Goal: Task Accomplishment & Management: Complete application form

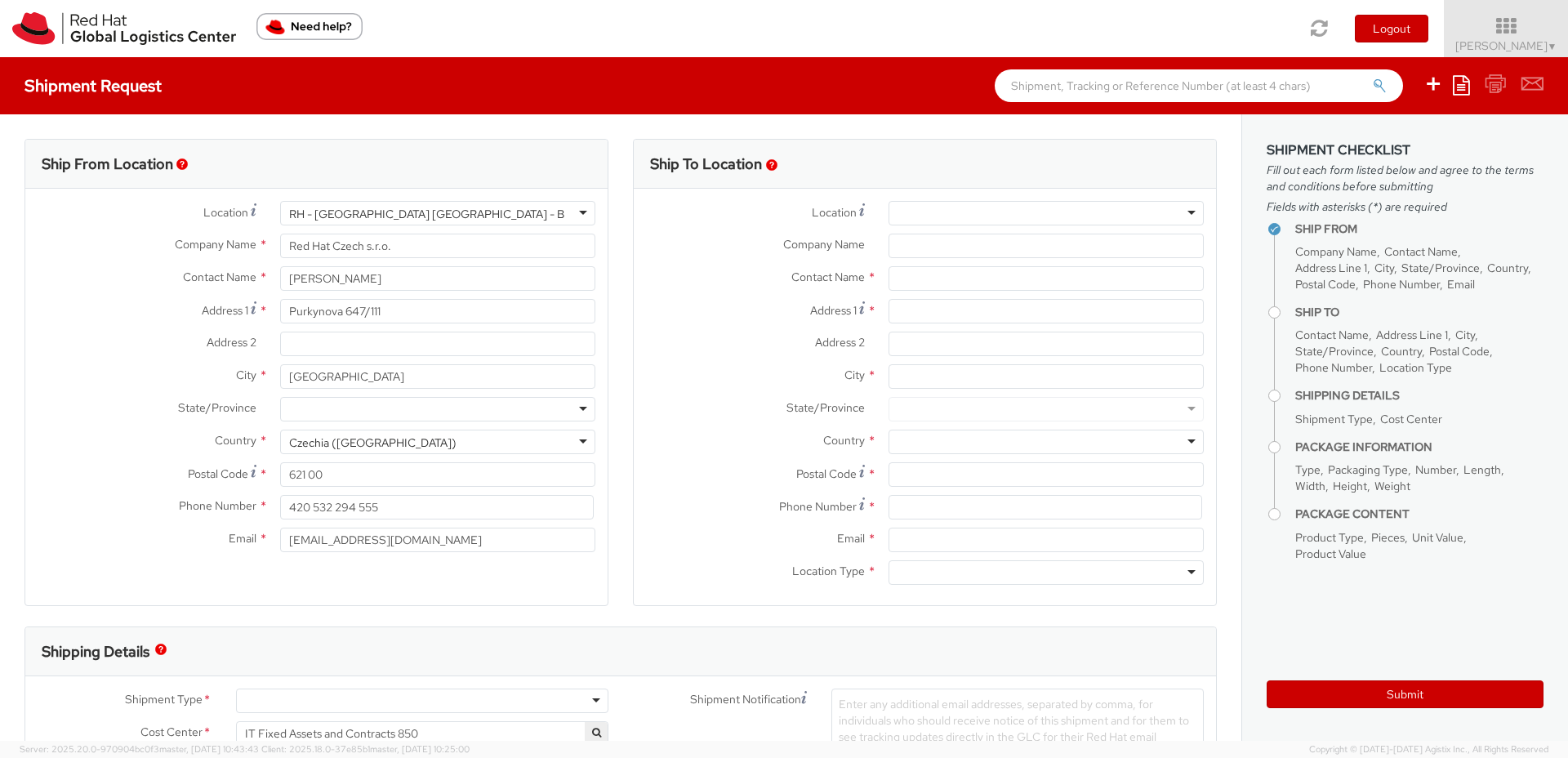
select select
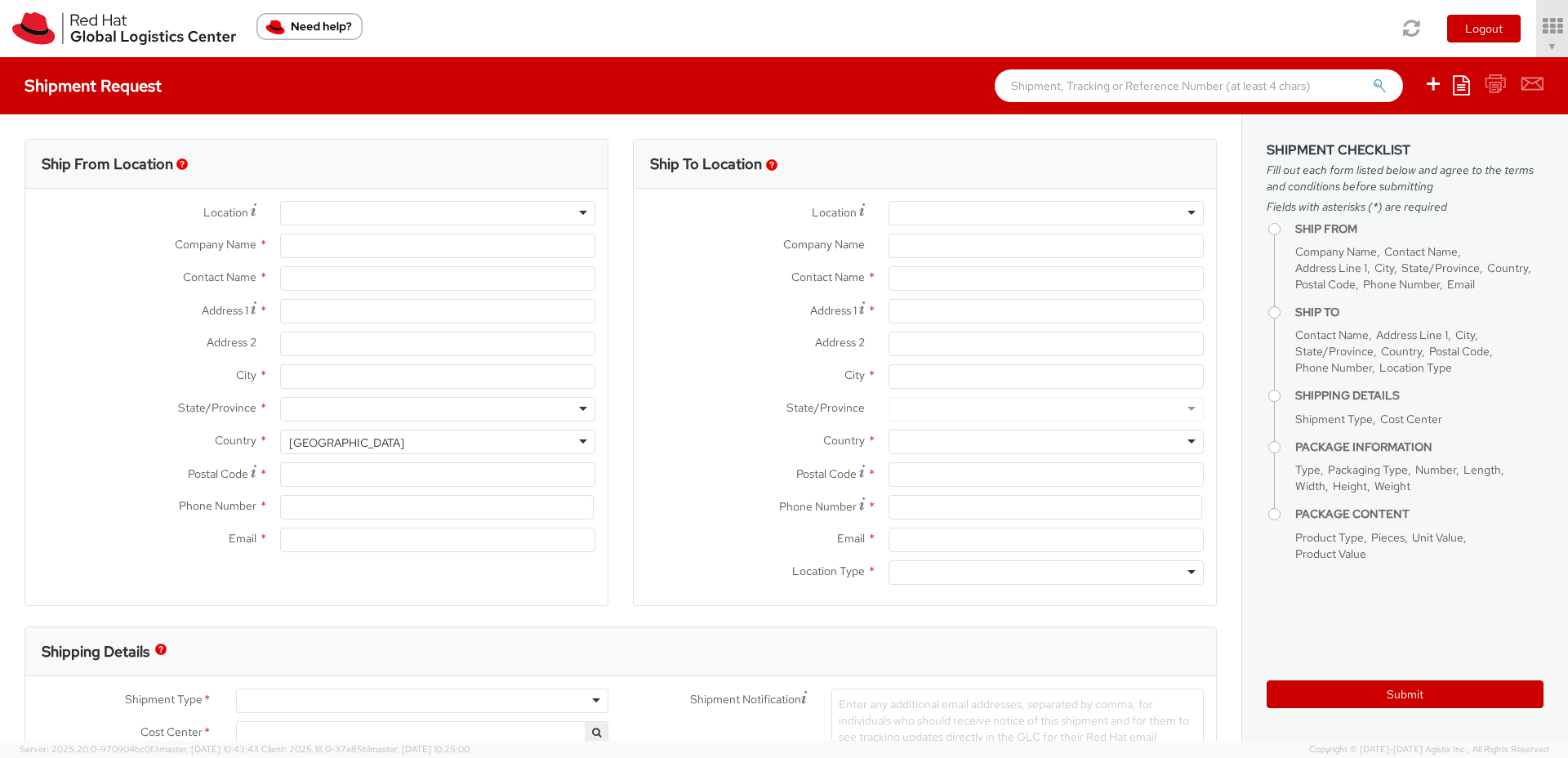
select select "850"
select select
type input "Red Hat Czech s.r.o."
type input "[PERSON_NAME]"
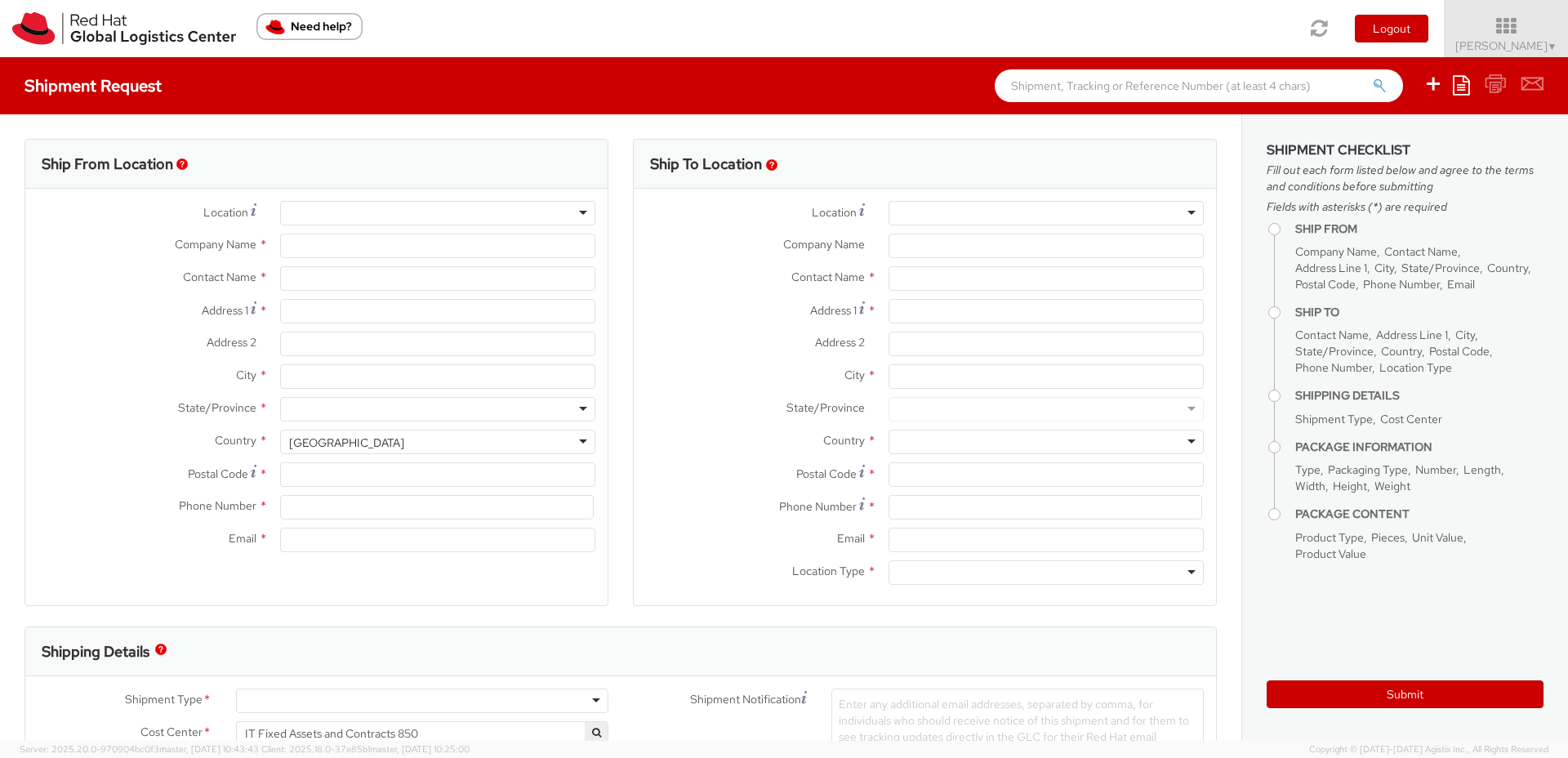
type input "Purkynova 647/111"
type input "[GEOGRAPHIC_DATA]"
type input "621 00"
type input "420 532 294 555"
type input "[EMAIL_ADDRESS][DOMAIN_NAME]"
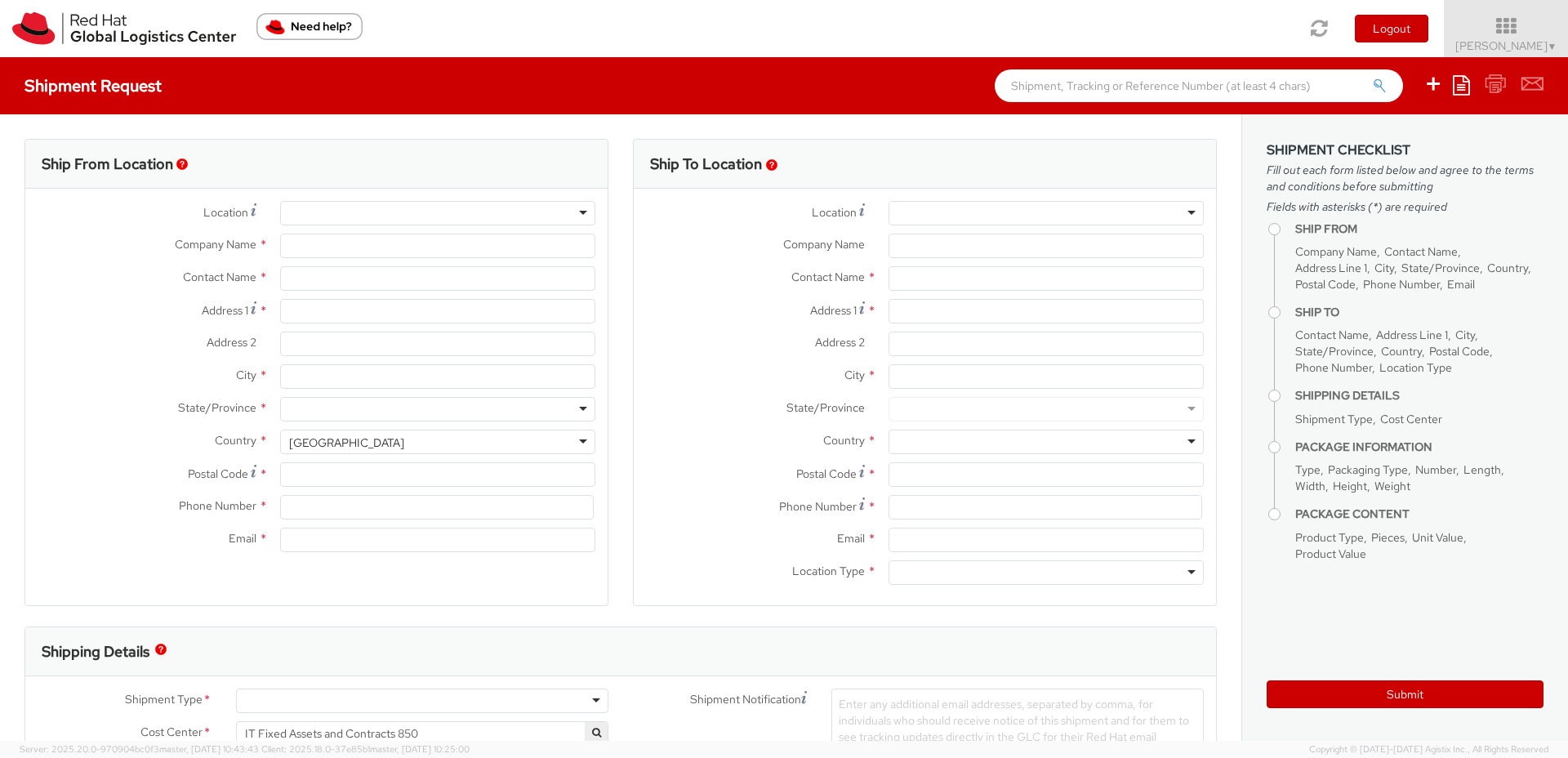
select select "CM"
select select "KGS"
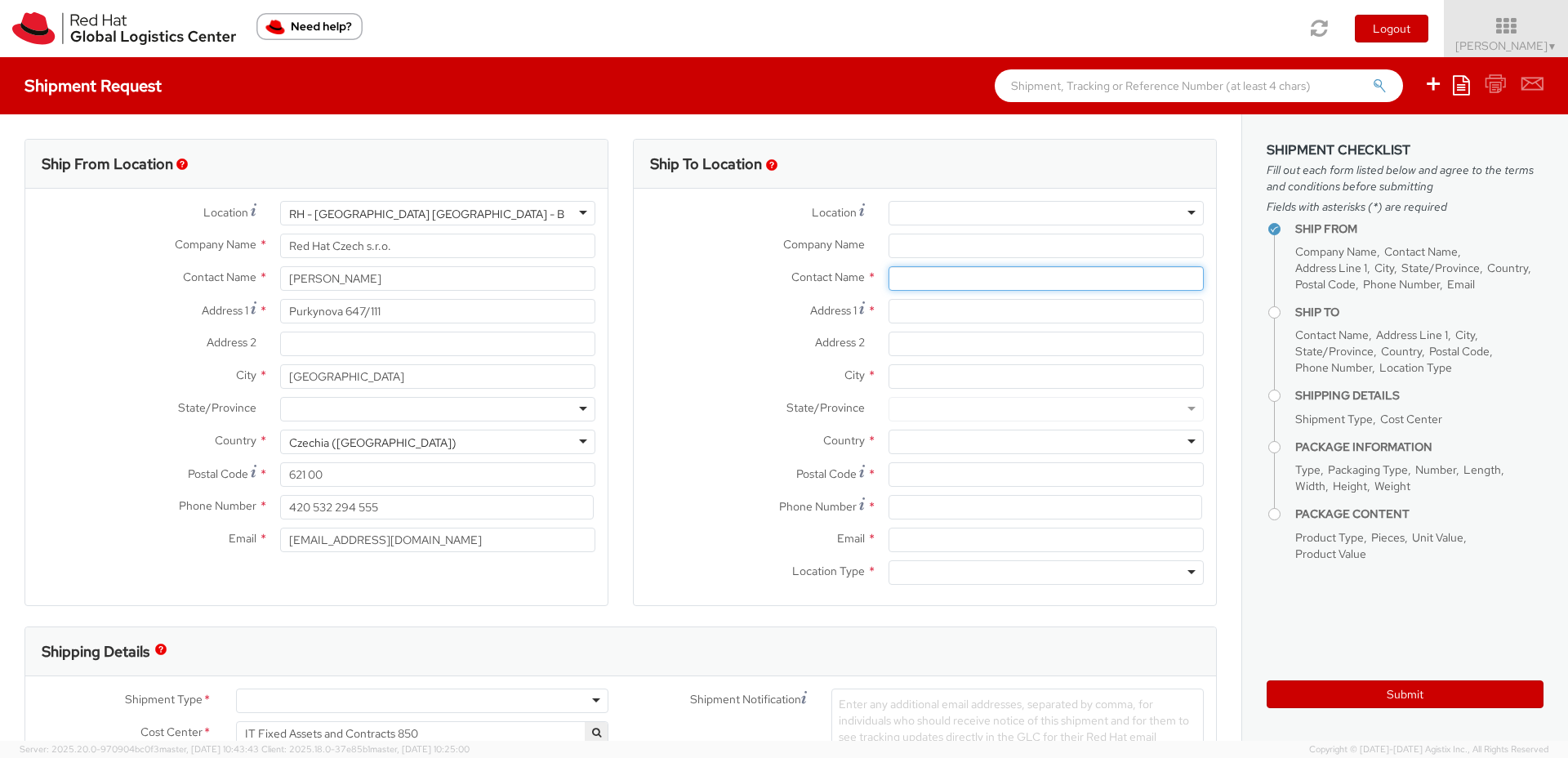
click at [907, 275] on input "text" at bounding box center [1047, 278] width 315 height 24
paste input "[PERSON_NAME]"
type input "[PERSON_NAME]"
click at [723, 334] on label "Address 2 *" at bounding box center [755, 342] width 243 height 22
click at [889, 334] on input "Address 2 *" at bounding box center [1047, 343] width 315 height 24
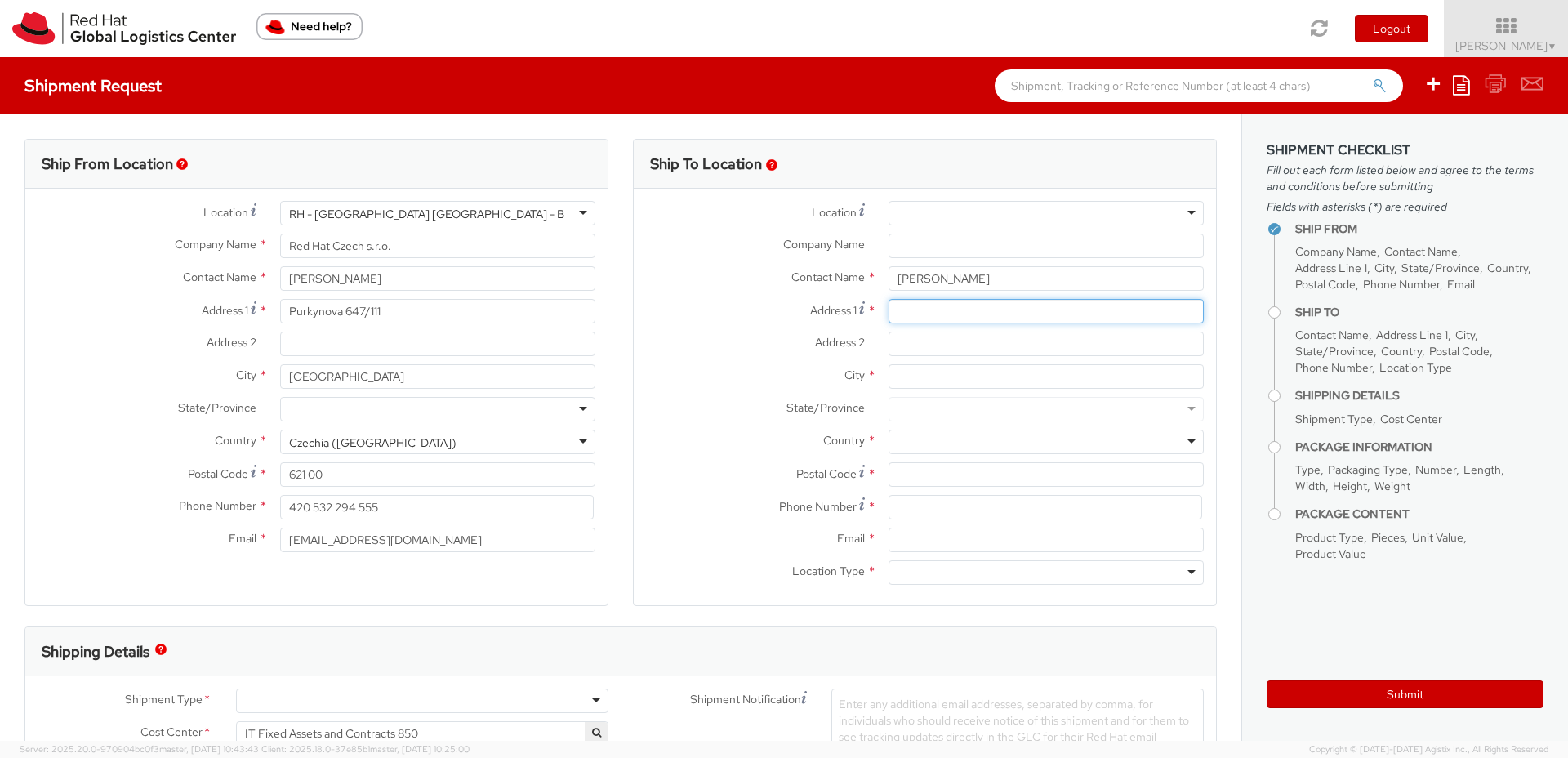
click at [954, 314] on input "Address 1 *" at bounding box center [1047, 311] width 315 height 24
paste input "Wybickiego 18a/37"
type input "Wybickiego 18a/37"
click at [918, 378] on input "City *" at bounding box center [1047, 376] width 315 height 24
paste input "Toruń"
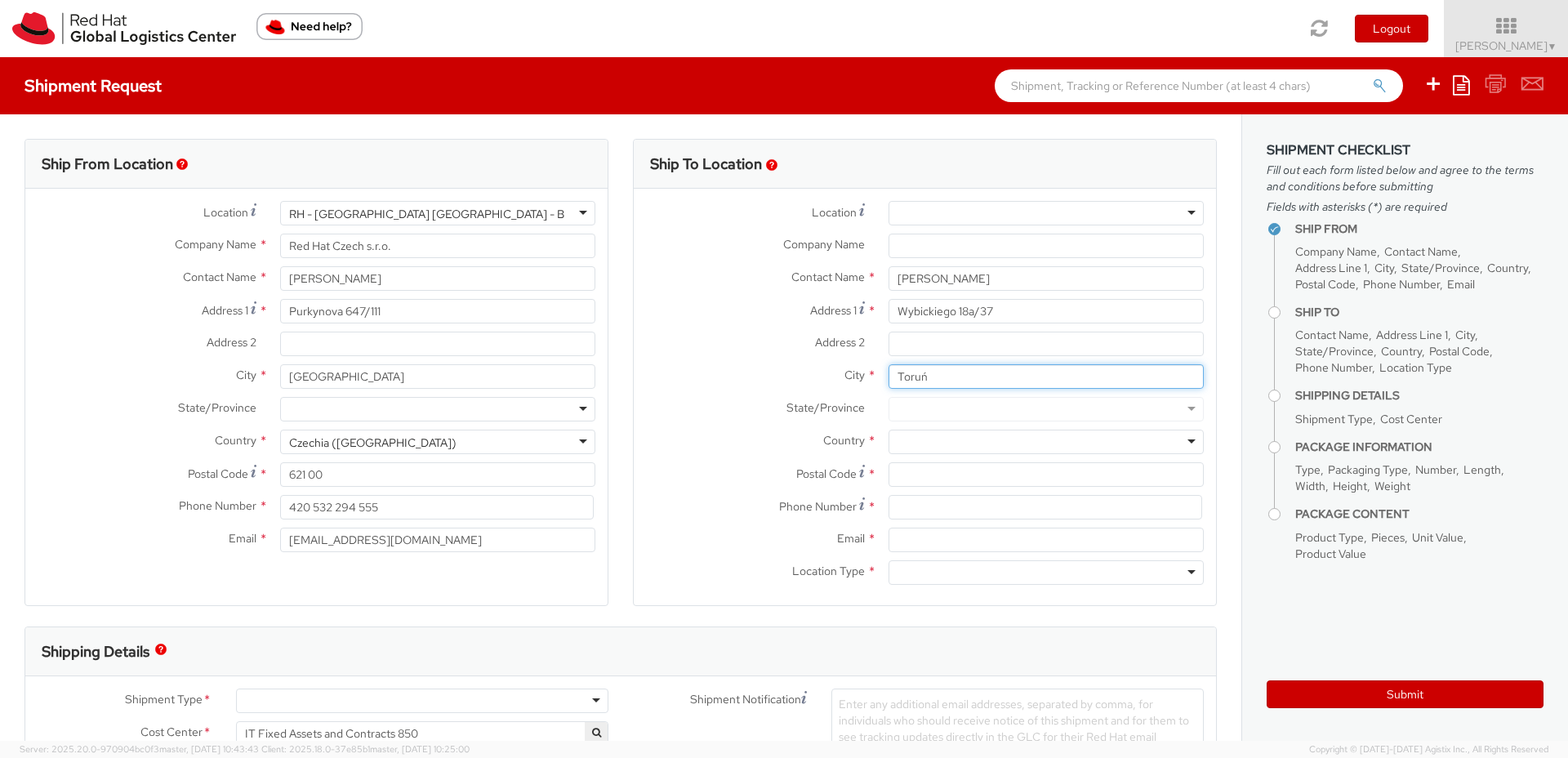
type input "Toruń"
click at [928, 472] on input "Postal Code *" at bounding box center [1047, 474] width 315 height 24
paste input "87-100"
type input "87-100"
click at [942, 508] on input at bounding box center [1046, 507] width 314 height 24
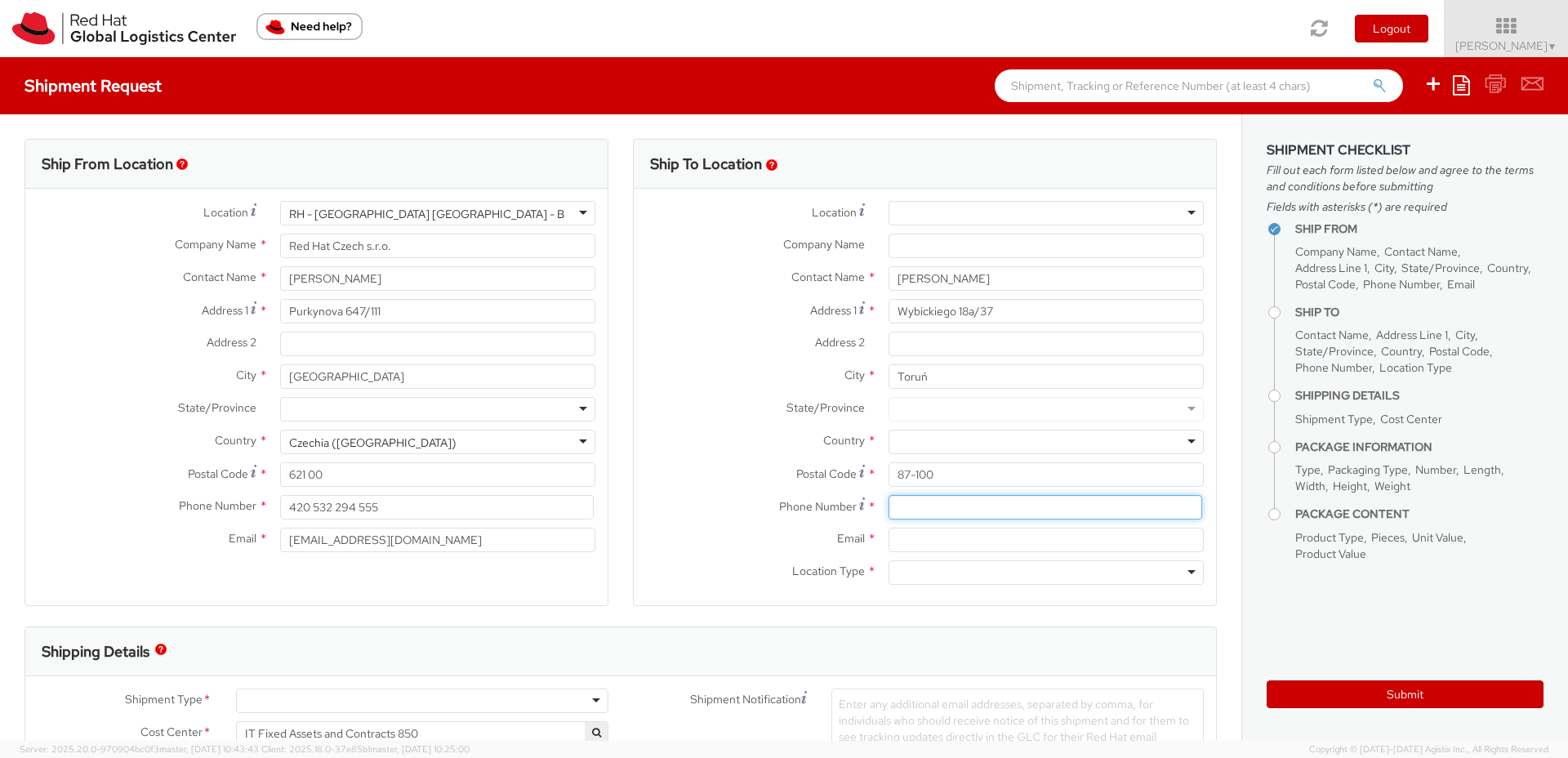
paste input "[PHONE_NUMBER]"
type input "[PHONE_NUMBER]"
click at [947, 541] on input "Email *" at bounding box center [1047, 539] width 315 height 24
paste input "[EMAIL_ADDRESS][DOMAIN_NAME]"
type input "[EMAIL_ADDRESS][DOMAIN_NAME]"
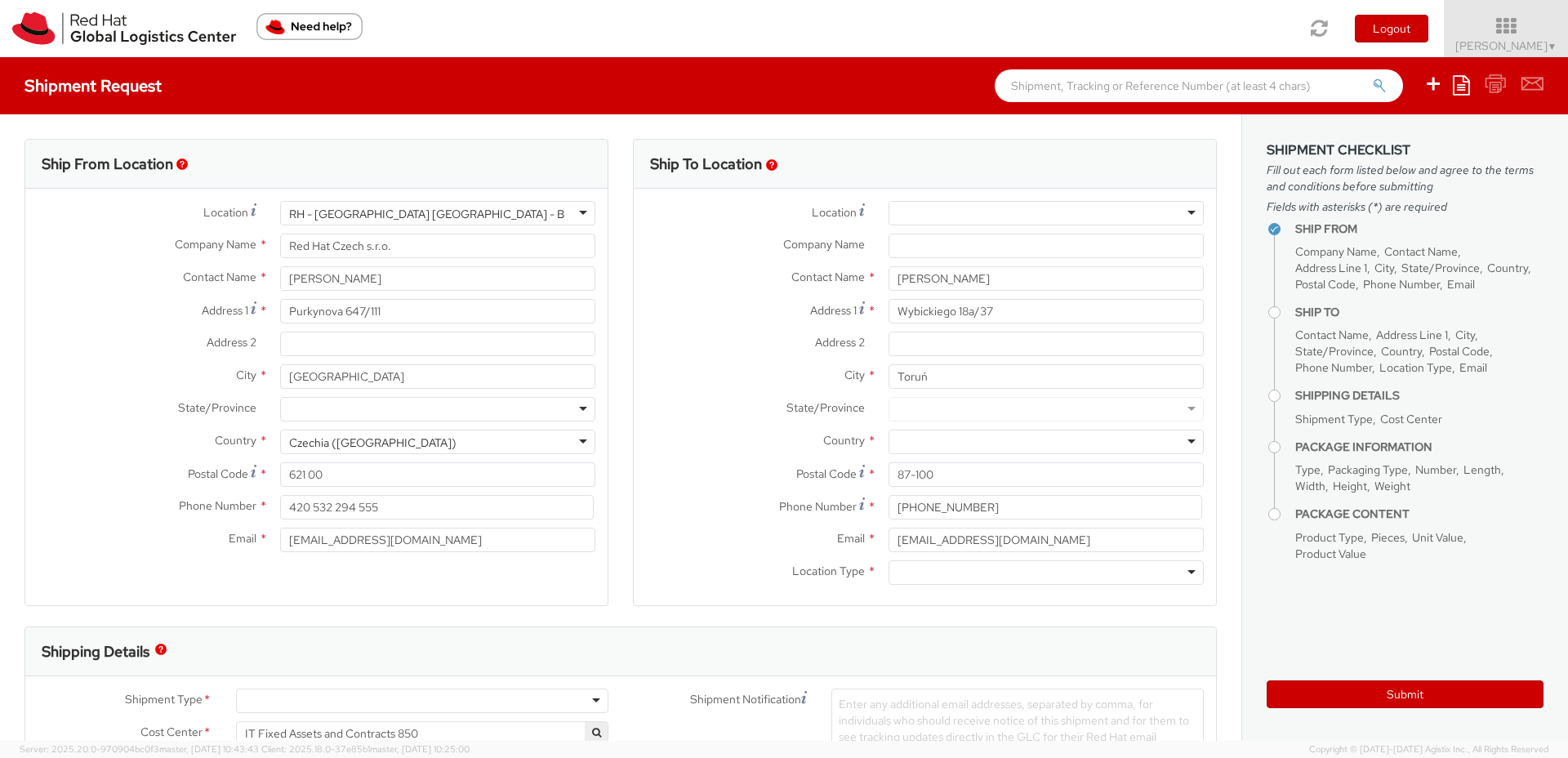
click at [924, 580] on div at bounding box center [1047, 572] width 315 height 24
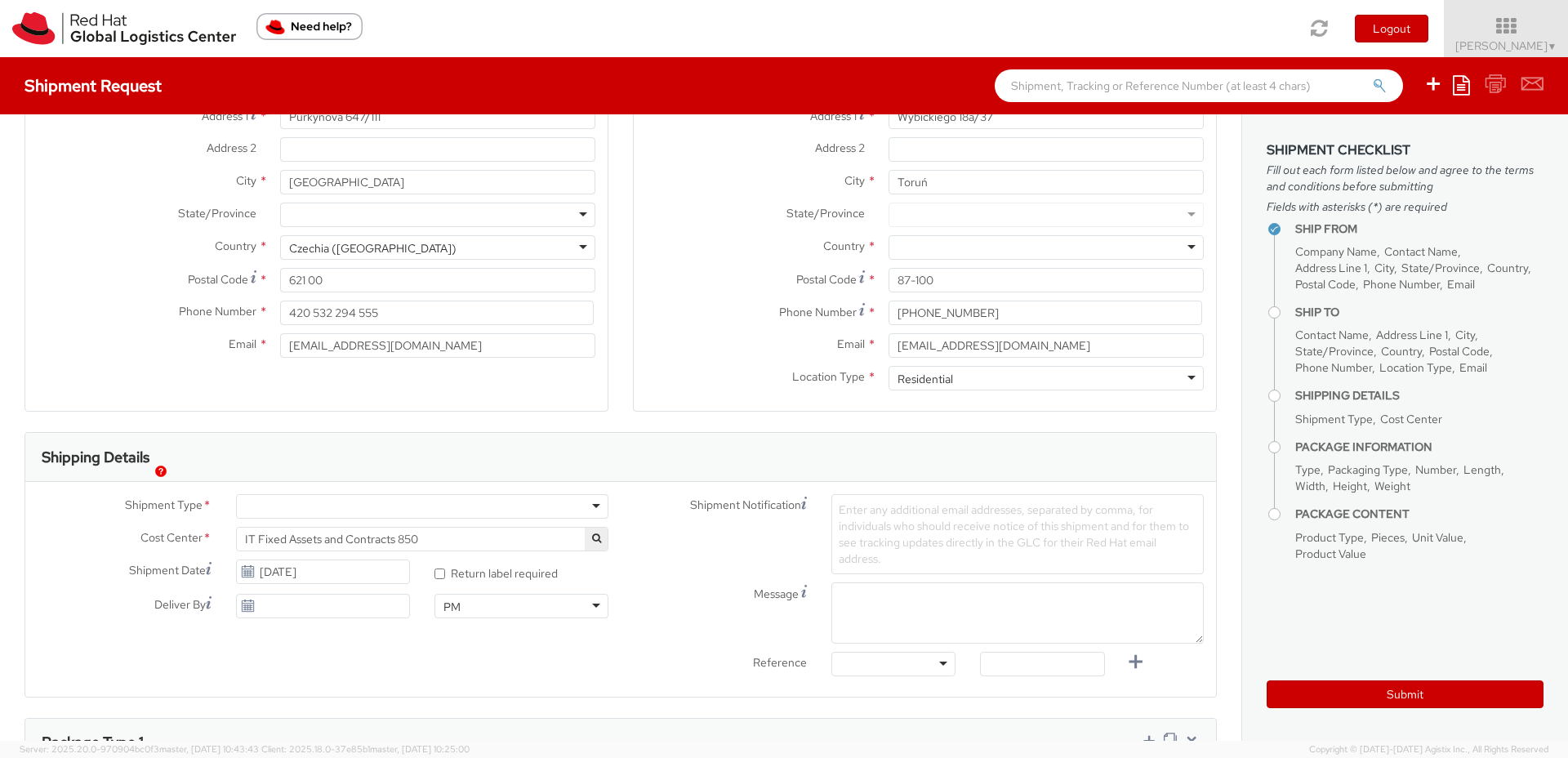
scroll to position [202, 0]
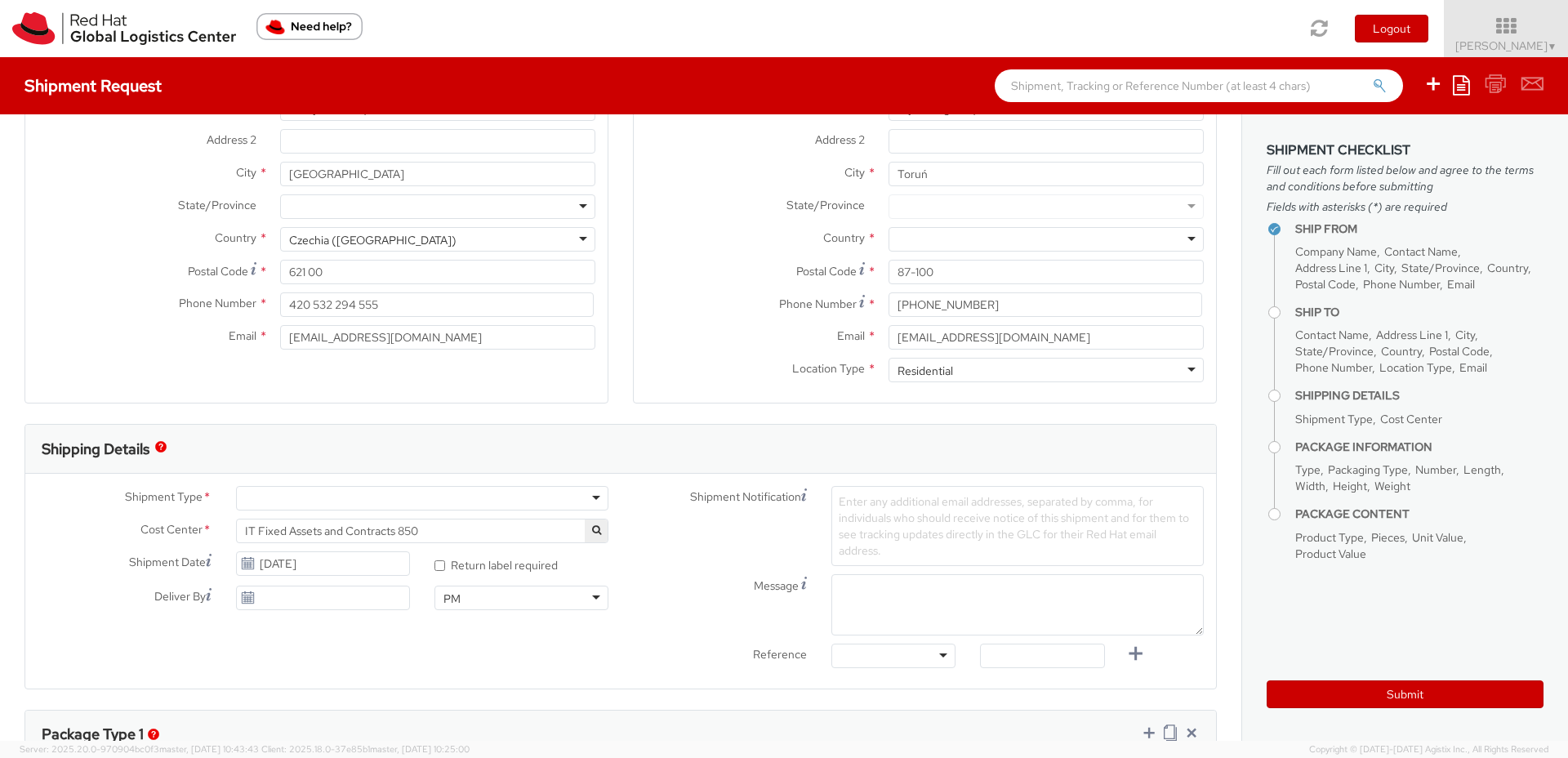
click at [488, 500] on div at bounding box center [422, 498] width 373 height 24
click at [948, 513] on span "Enter any additional email addresses, separated by comma, for individuals who s…" at bounding box center [1014, 525] width 350 height 64
paste input "[EMAIL_ADDRESS][DOMAIN_NAME]"
type input "[EMAIL_ADDRESS][DOMAIN_NAME]"
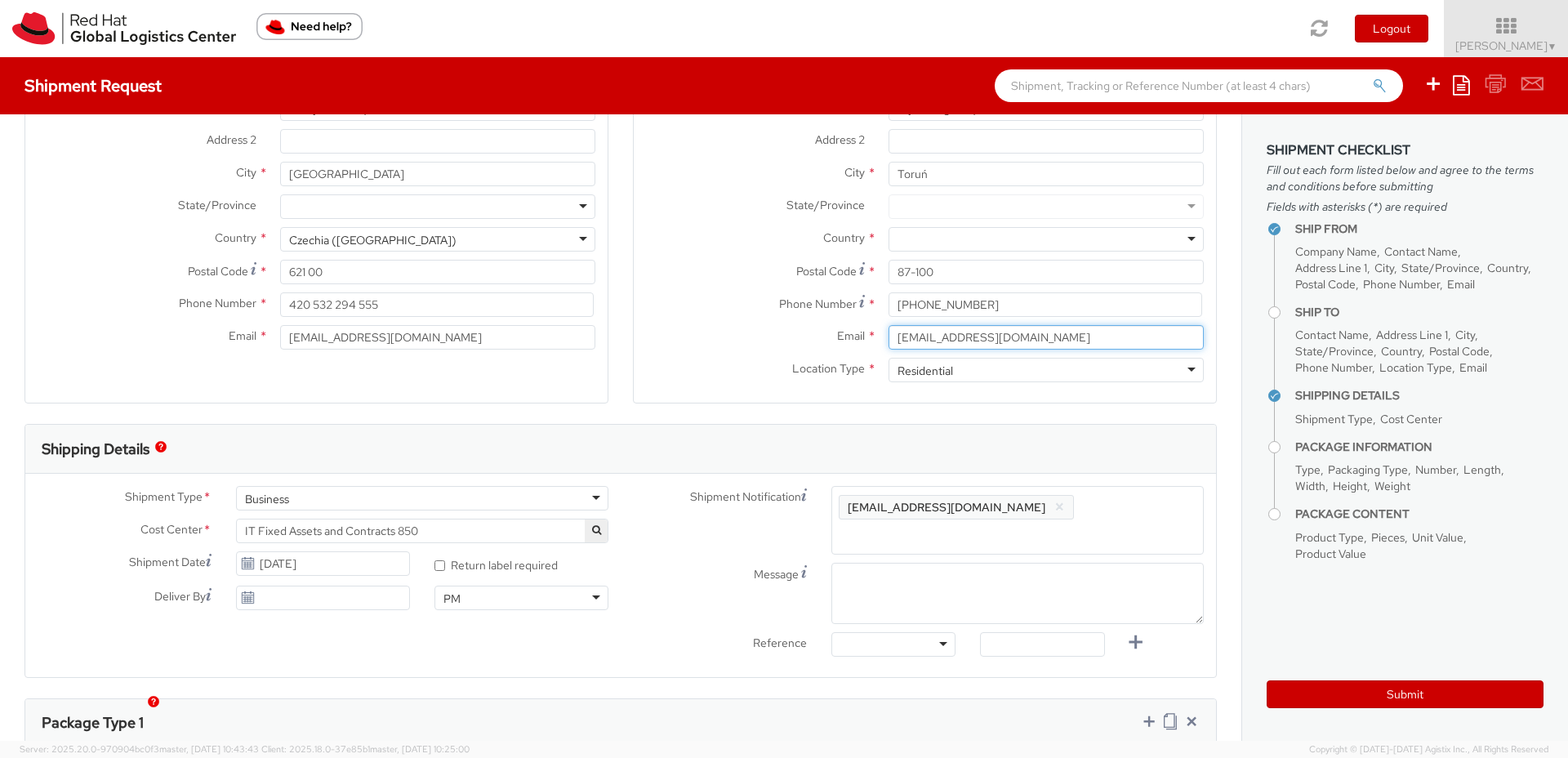
drag, startPoint x: 1018, startPoint y: 341, endPoint x: 813, endPoint y: 337, distance: 205.0
click at [813, 337] on div "Email * [EMAIL_ADDRESS][DOMAIN_NAME]" at bounding box center [924, 336] width 582 height 24
click at [1119, 520] on span "Enter any additional email addresses, separated by comma, for individuals who s…" at bounding box center [1018, 529] width 358 height 66
paste input "[EMAIL_ADDRESS][DOMAIN_NAME]"
type input "[EMAIL_ADDRESS][DOMAIN_NAME]"
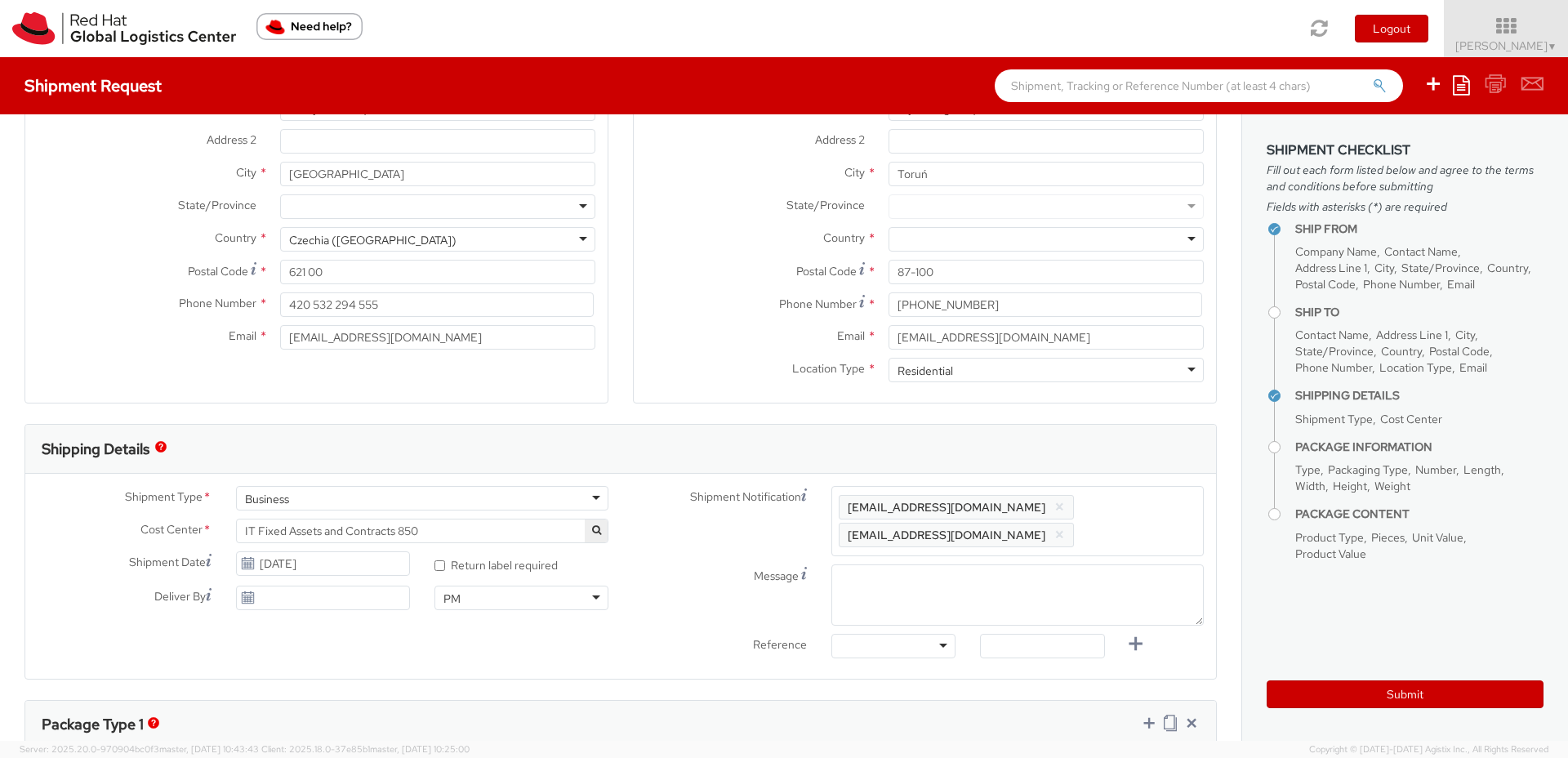
paste input "[EMAIL_ADDRESS][DOMAIN_NAME]"
type input "[EMAIL_ADDRESS][DOMAIN_NAME]"
paste input "[EMAIL_ADDRESS][DOMAIN_NAME]"
type input "[EMAIL_ADDRESS][DOMAIN_NAME]"
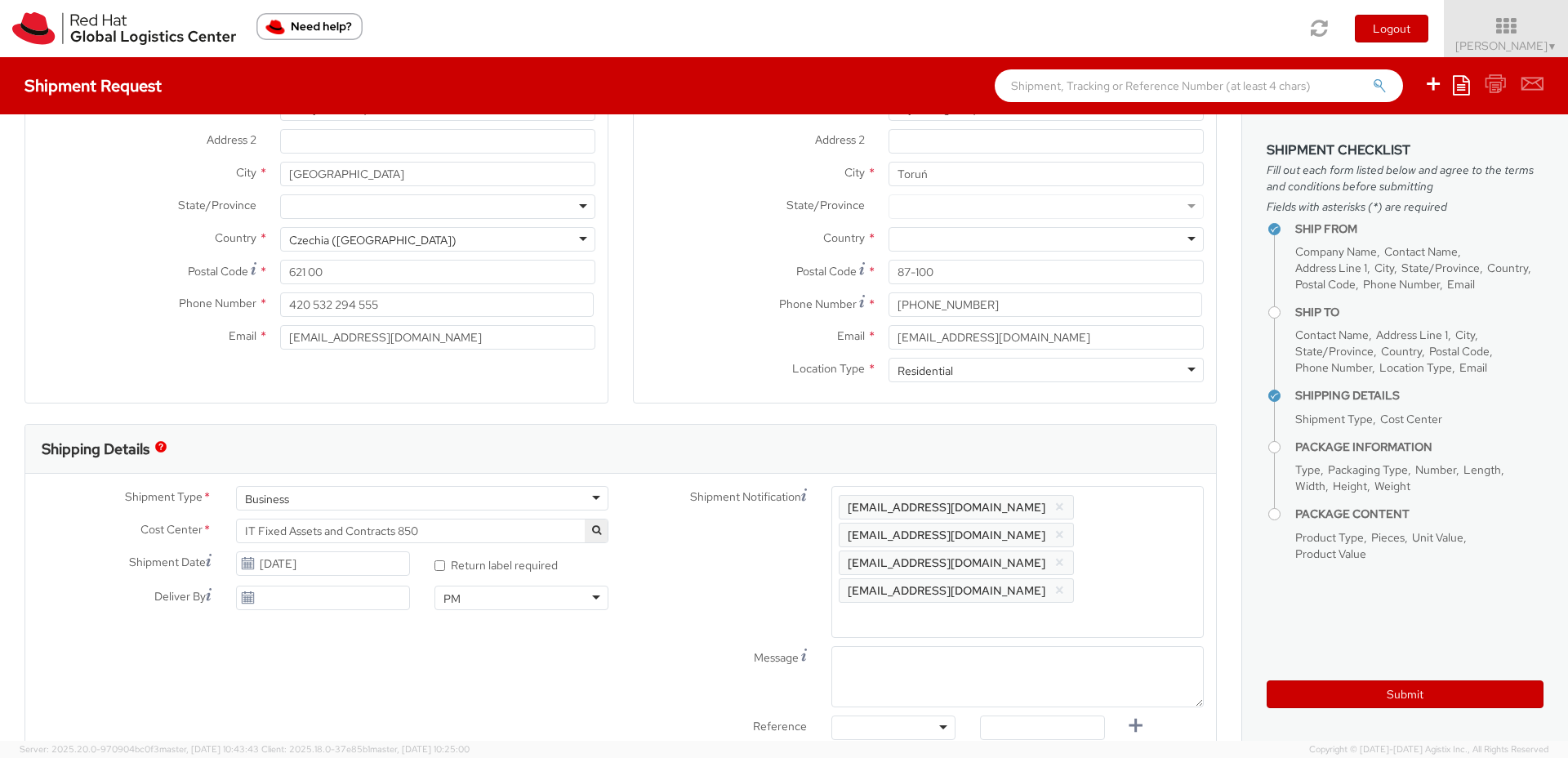
paste input "[EMAIL_ADDRESS][DOMAIN_NAME]"
type input "[EMAIL_ADDRESS][DOMAIN_NAME]"
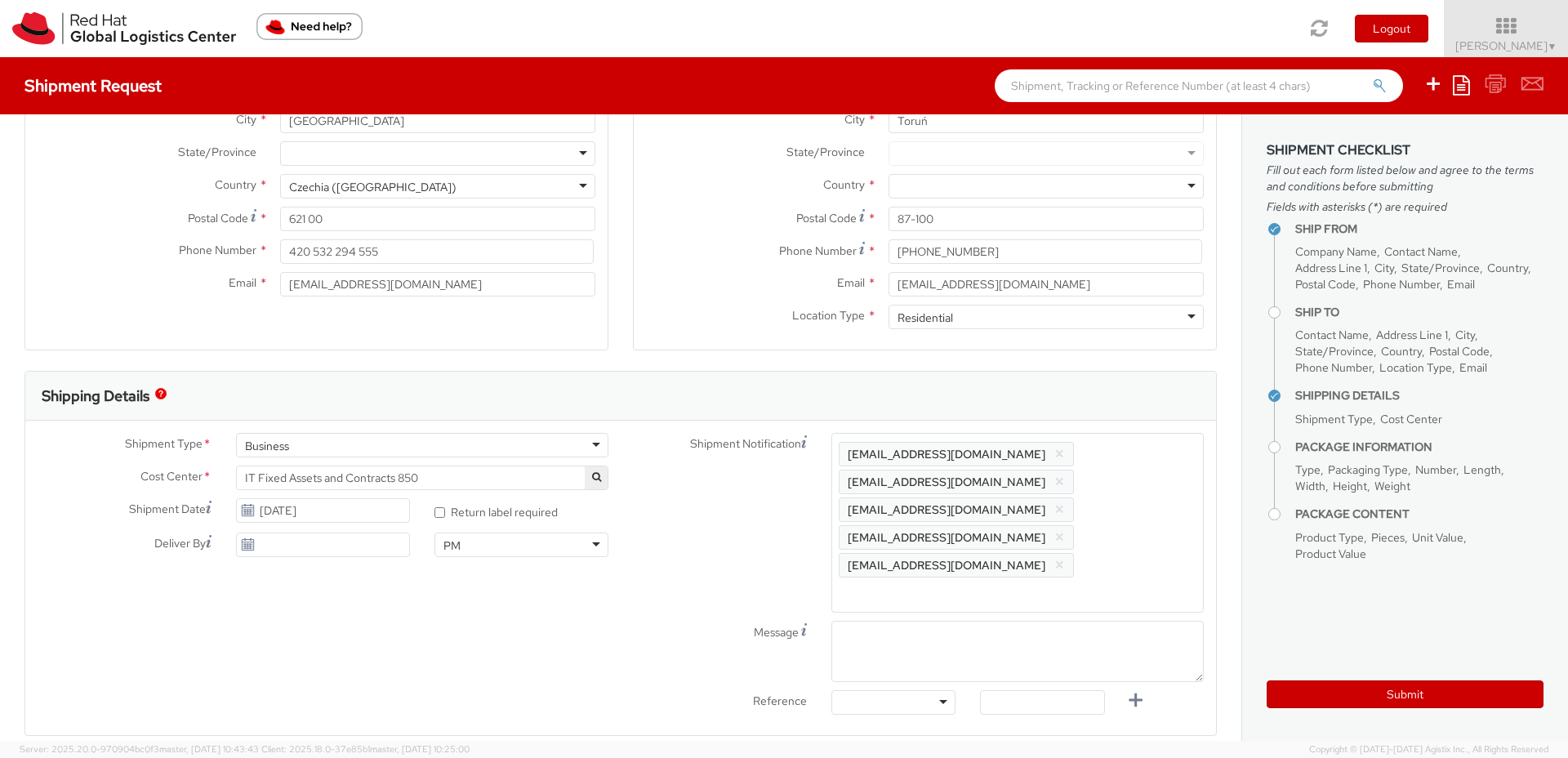
scroll to position [268, 0]
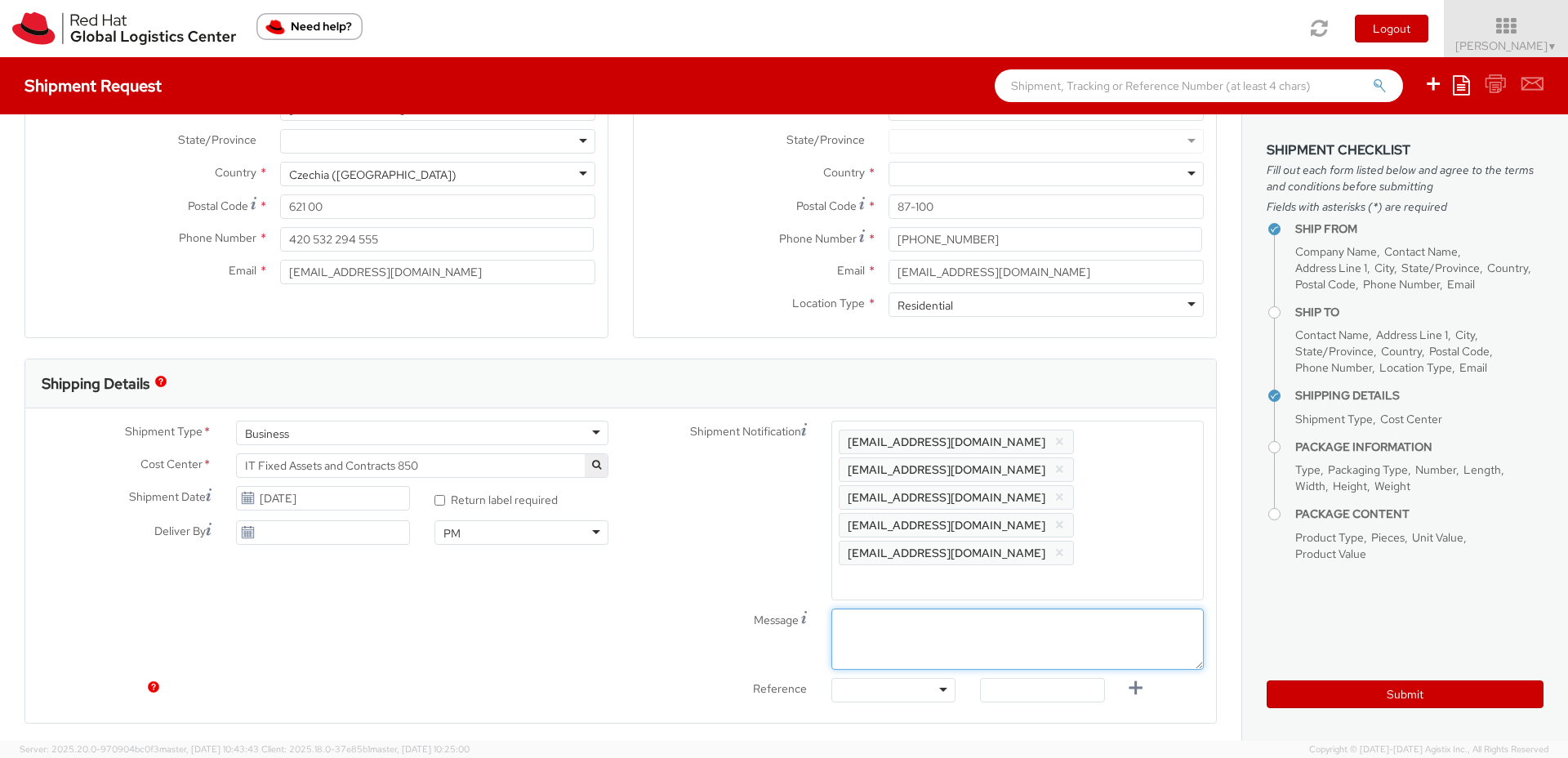
click at [855, 608] on textarea "Message" at bounding box center [1017, 639] width 373 height 62
paste textarea "PRIORITY"
type textarea "PRIORITY"
click at [861, 678] on div at bounding box center [893, 690] width 124 height 24
click at [1031, 678] on input "text" at bounding box center [1042, 690] width 124 height 24
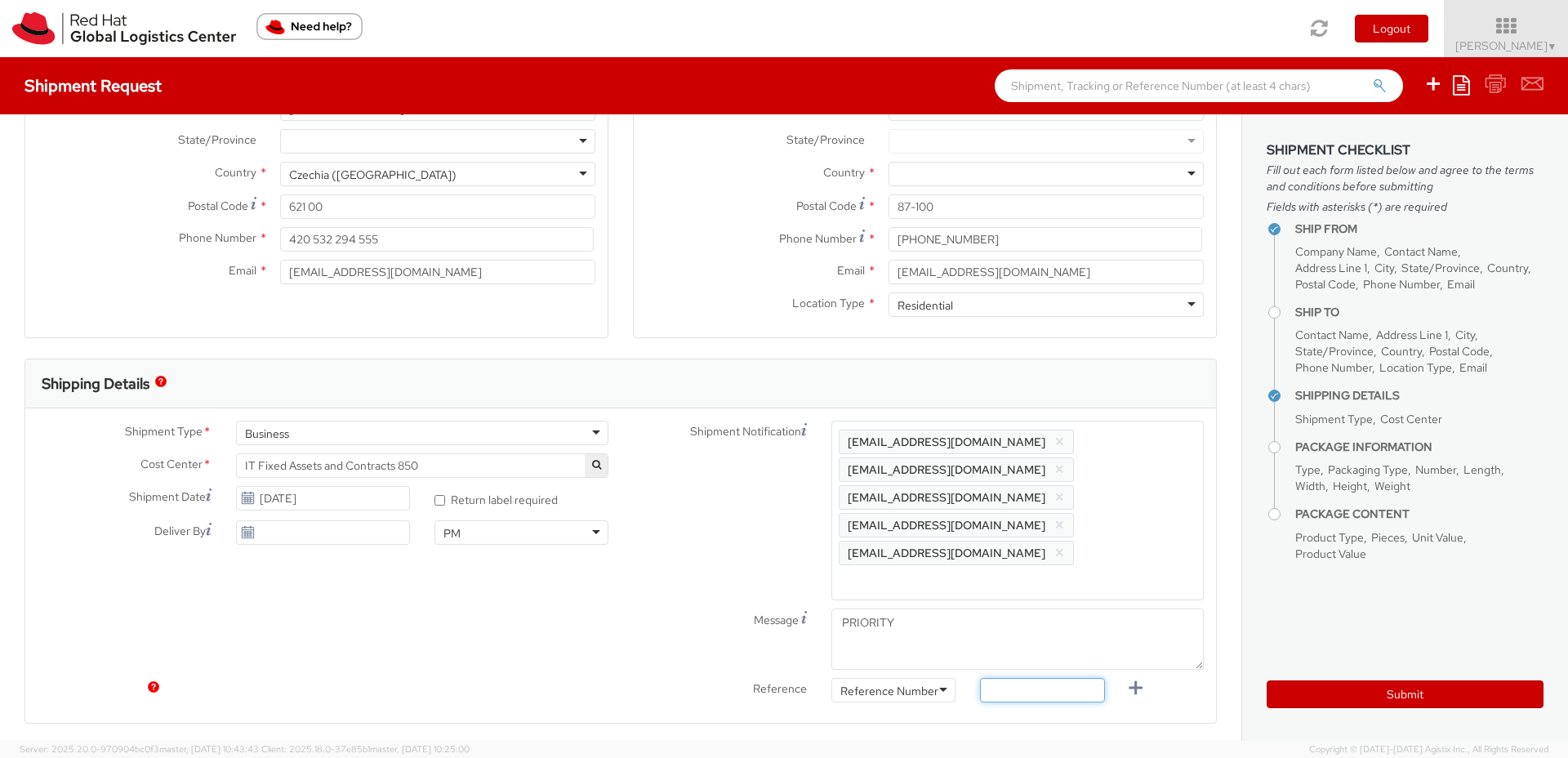
click at [1031, 678] on input "text" at bounding box center [1042, 690] width 124 height 24
paste input "REQ6024178"
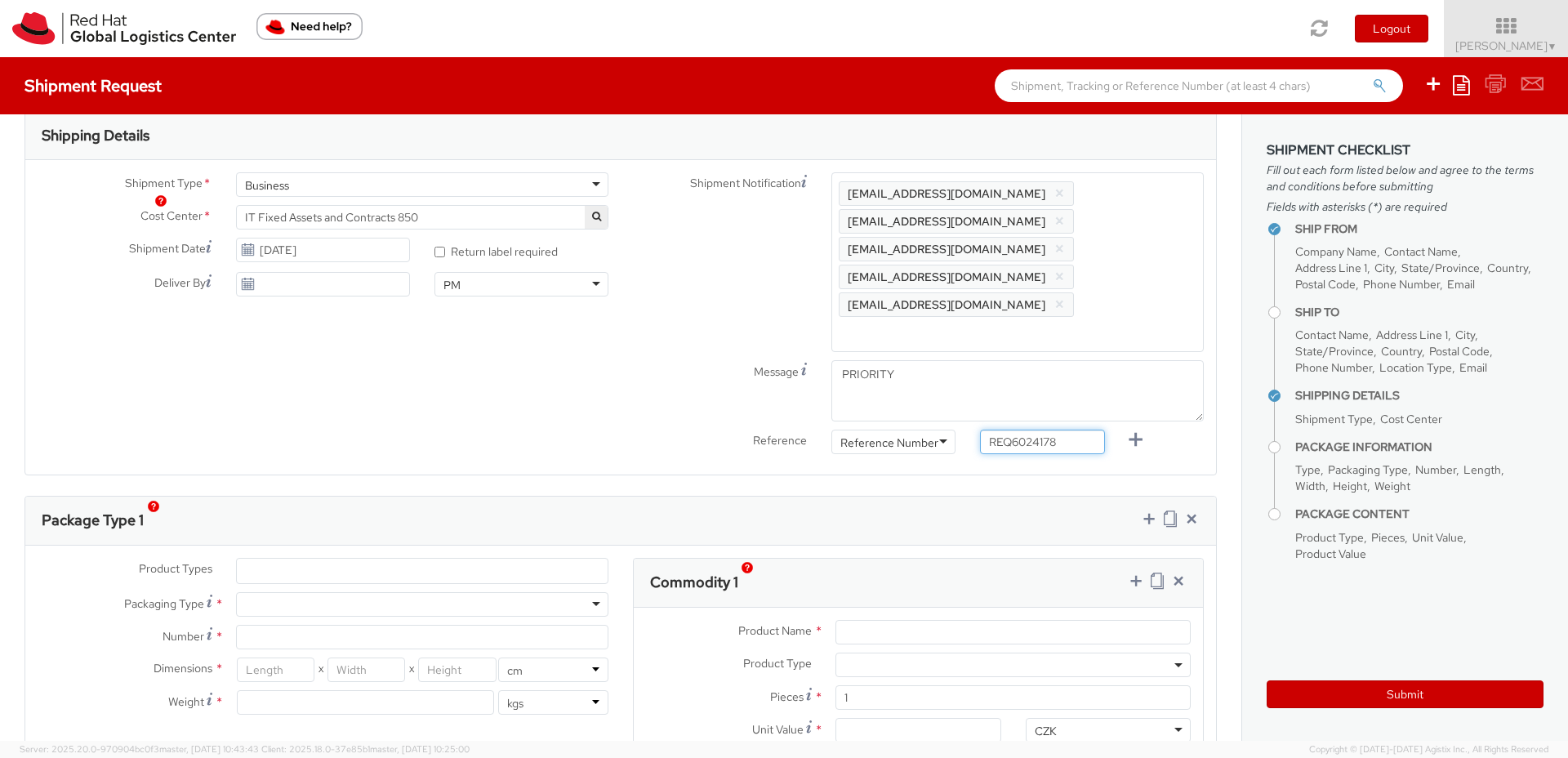
scroll to position [604, 0]
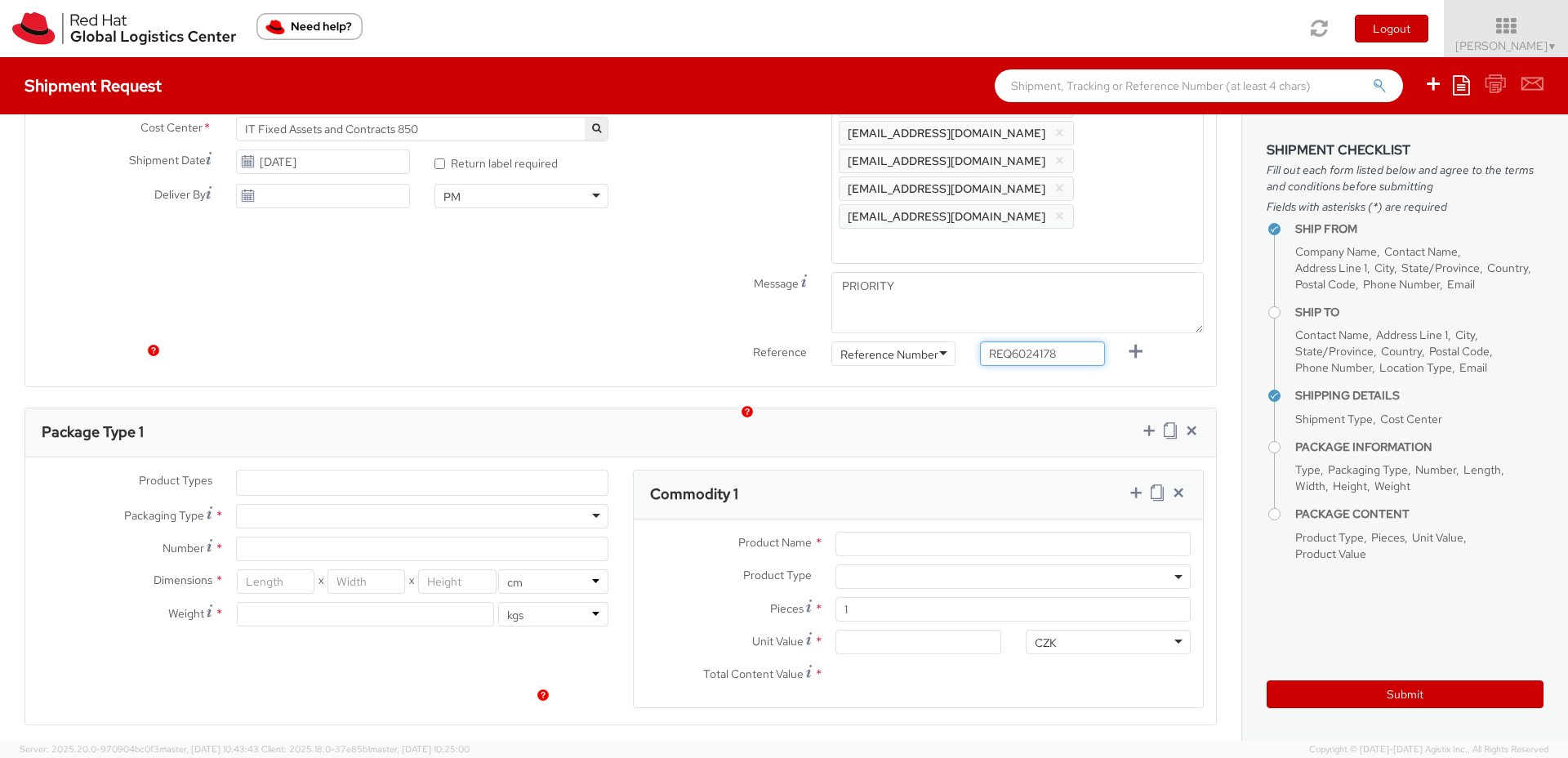
type input "REQ6024178"
click at [304, 469] on span at bounding box center [422, 482] width 373 height 26
click at [307, 470] on ul at bounding box center [422, 482] width 371 height 24
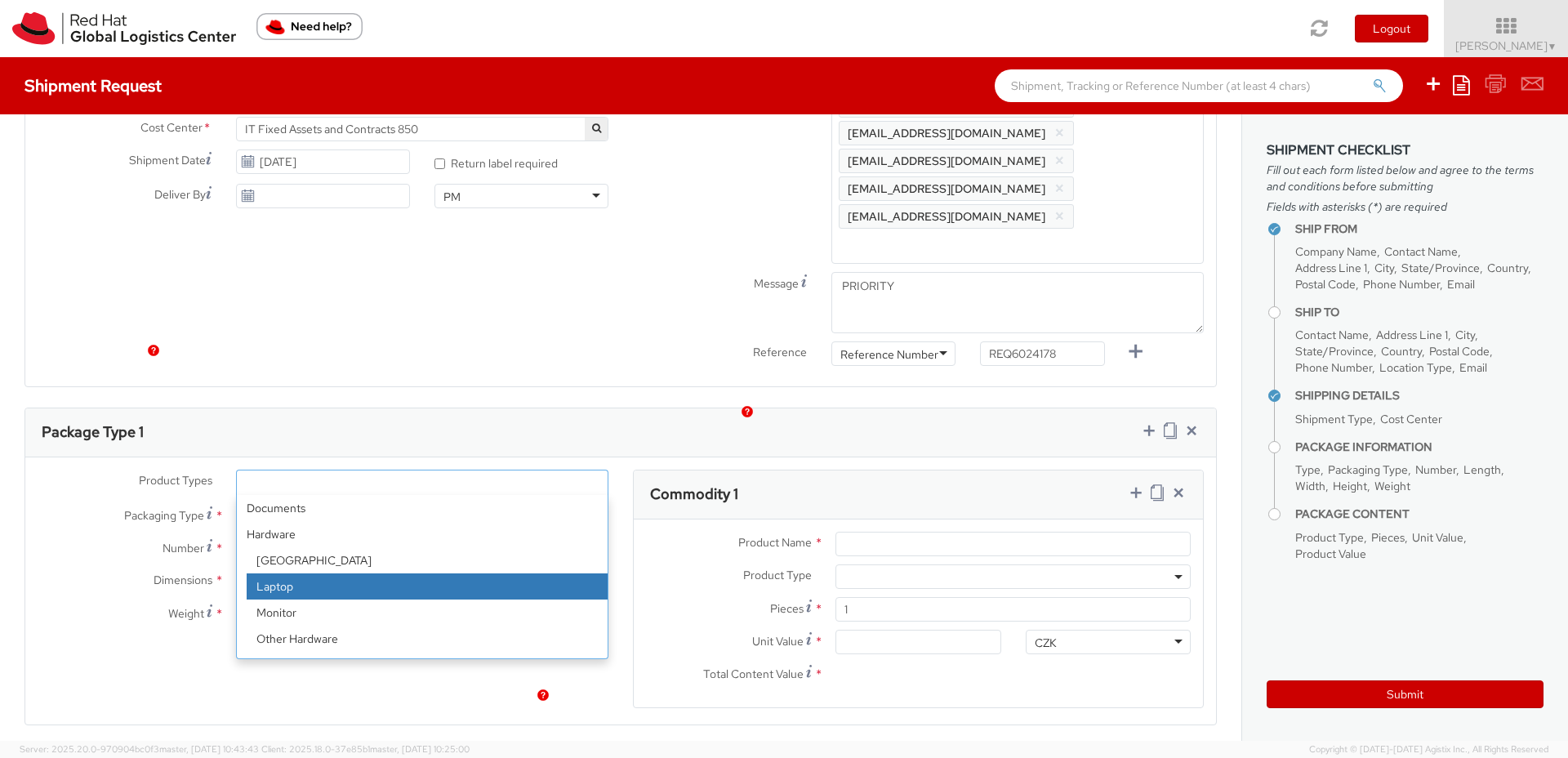
select select "LAPTOP"
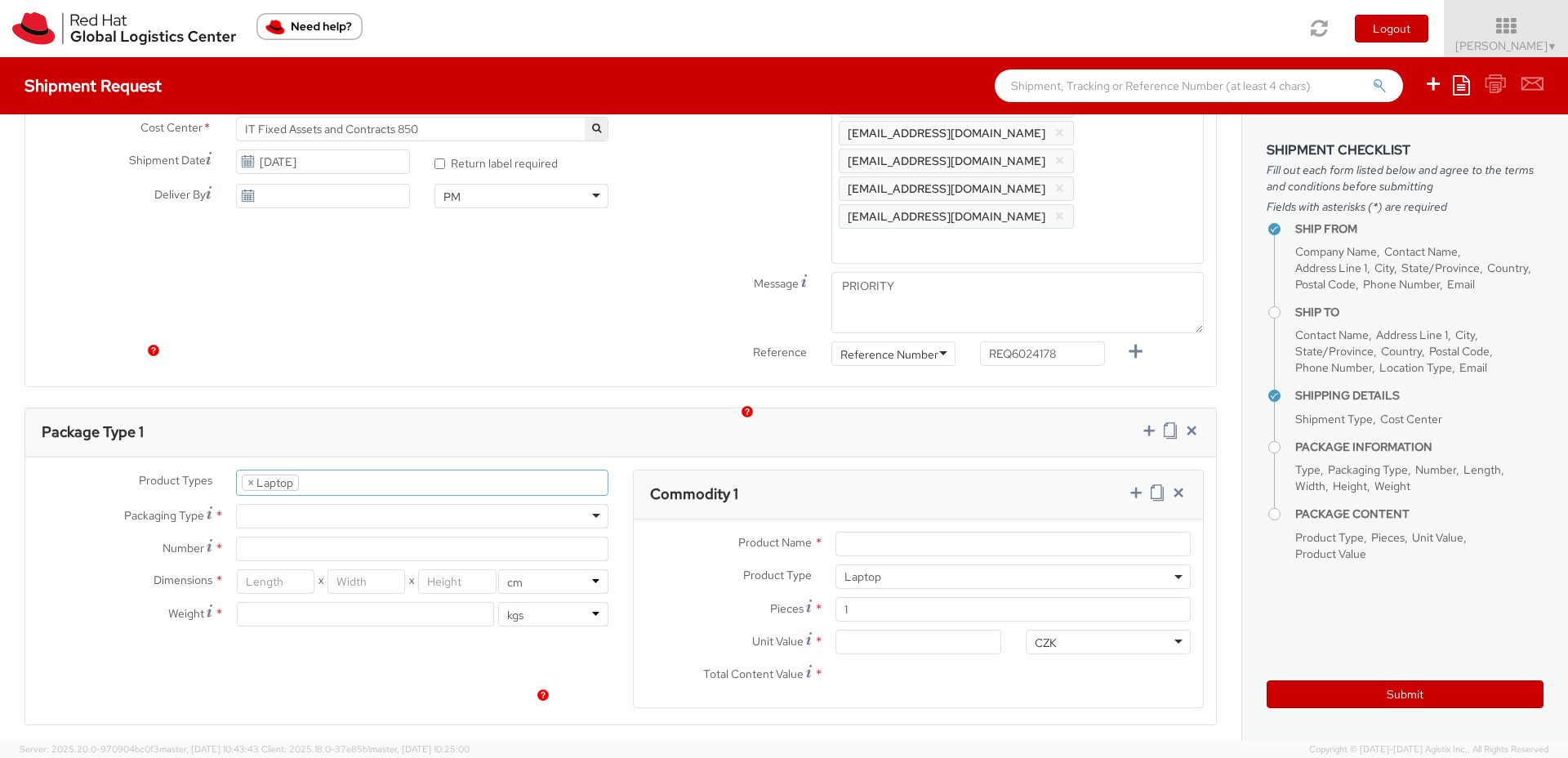
scroll to position [47, 0]
click at [364, 504] on div at bounding box center [422, 515] width 373 height 24
click at [300, 537] on input "Number *" at bounding box center [422, 549] width 373 height 24
type input "1"
click at [275, 569] on input "number" at bounding box center [275, 581] width 77 height 24
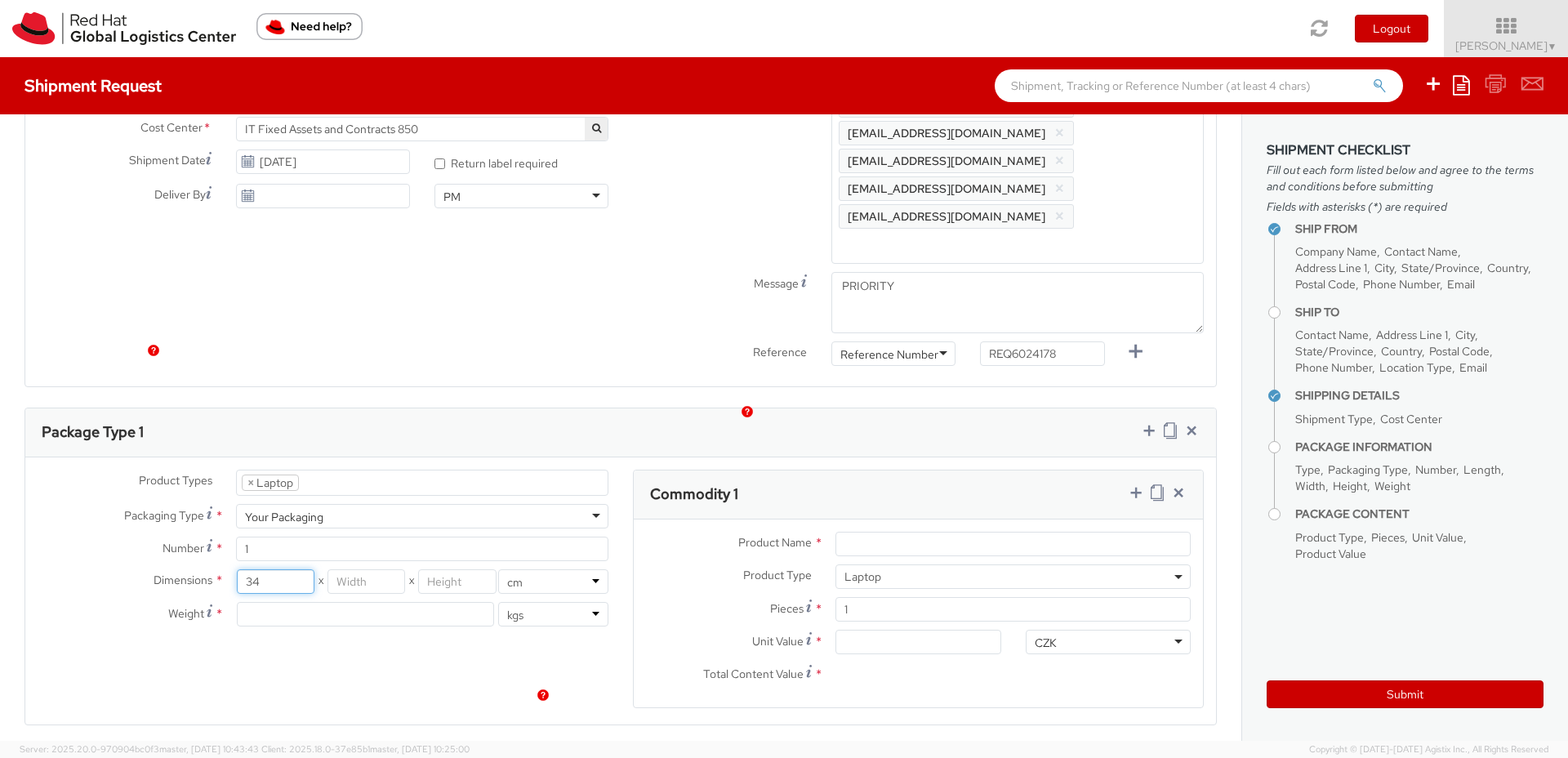
type input "34"
click at [335, 569] on input "number" at bounding box center [366, 581] width 77 height 24
type input "30"
click at [443, 569] on input "number" at bounding box center [457, 581] width 77 height 24
type input "34"
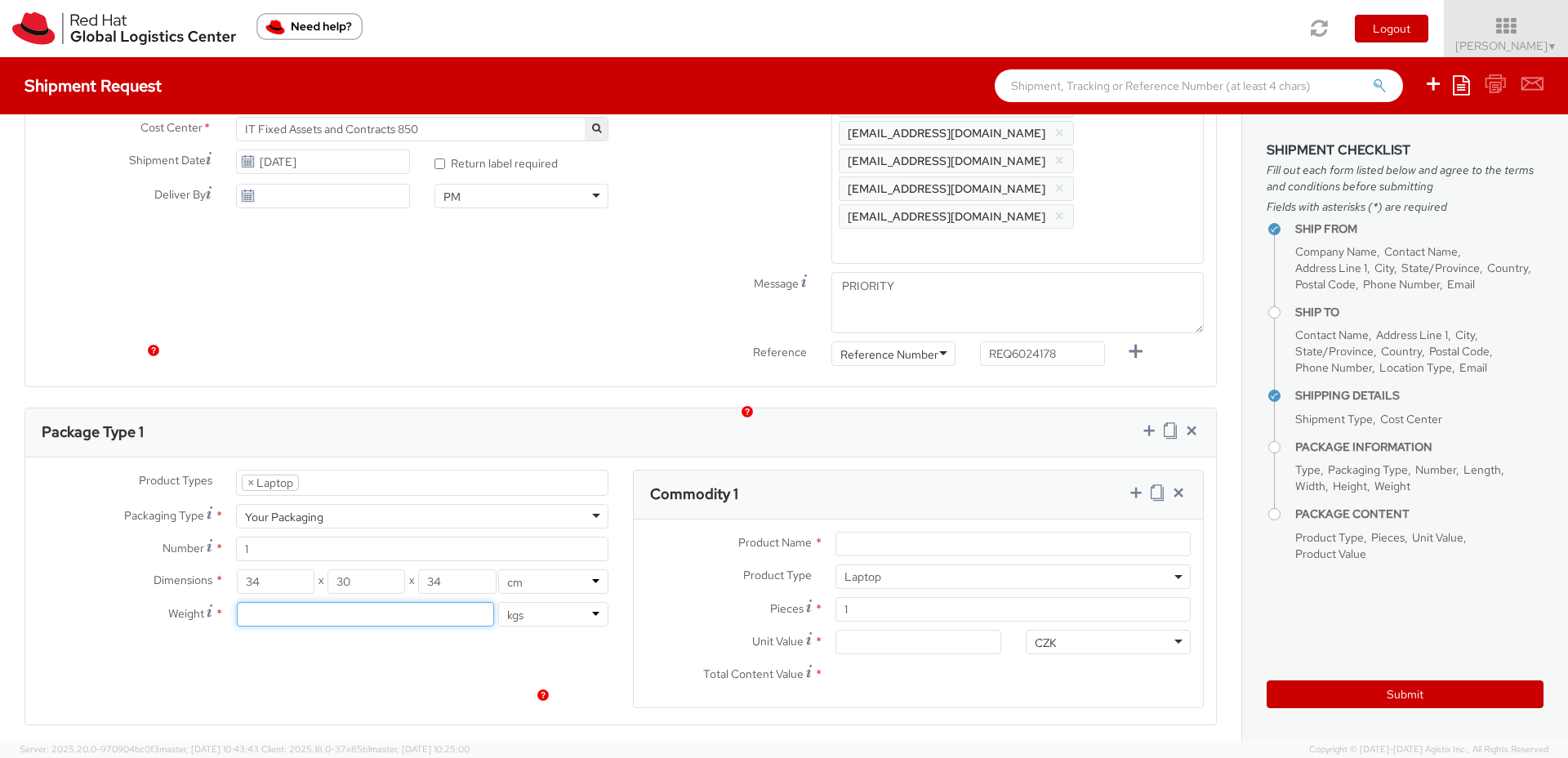
click at [375, 602] on input "number" at bounding box center [365, 613] width 257 height 24
type input "3"
type input "2"
click at [883, 532] on input "Product Name *" at bounding box center [1012, 544] width 355 height 24
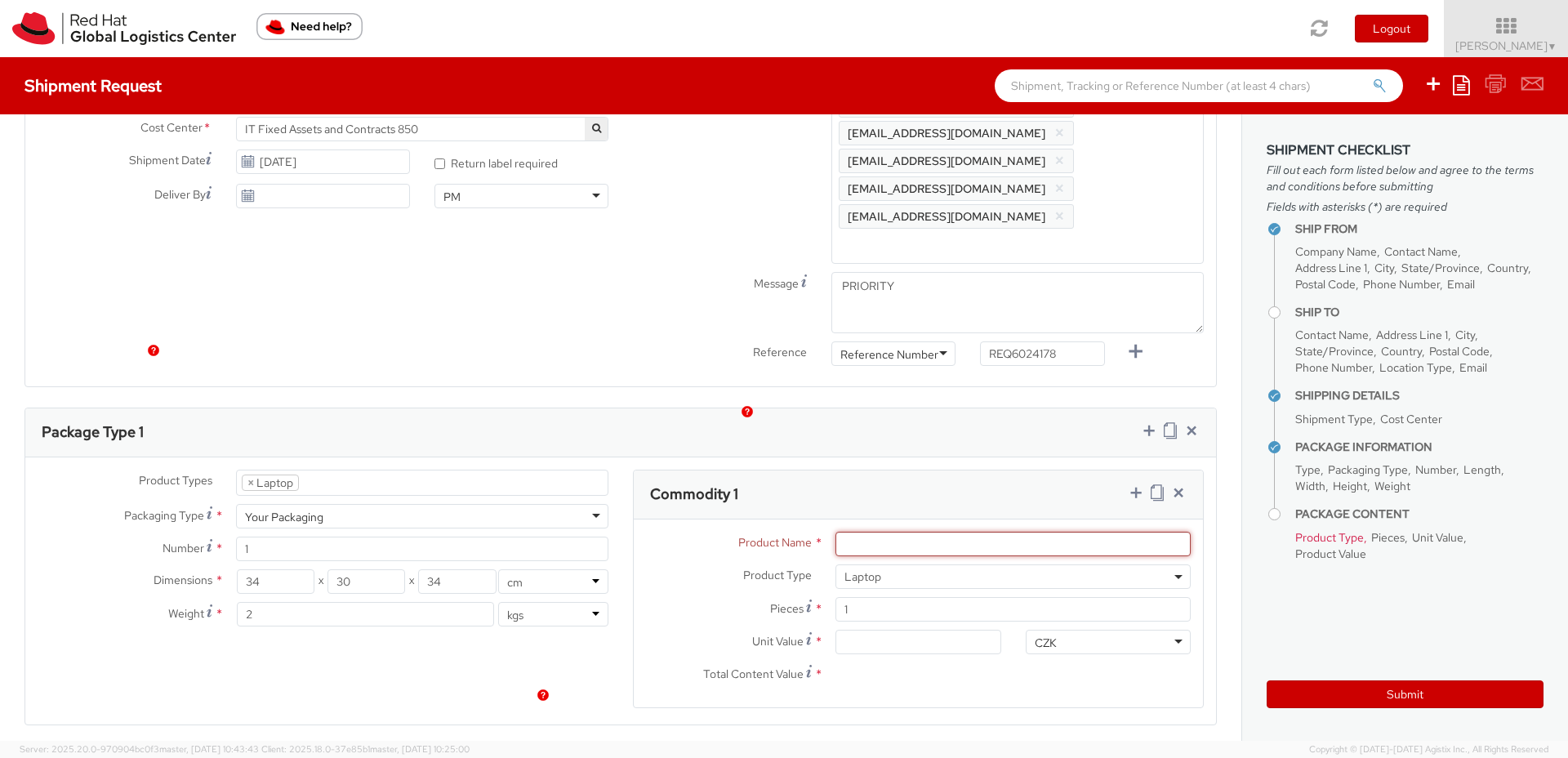
paste input "Lenovo X1 Carbon"
type input "Lenovo X1 Carbon"
click at [866, 630] on input "Unit Value *" at bounding box center [918, 642] width 165 height 24
type input "5.00"
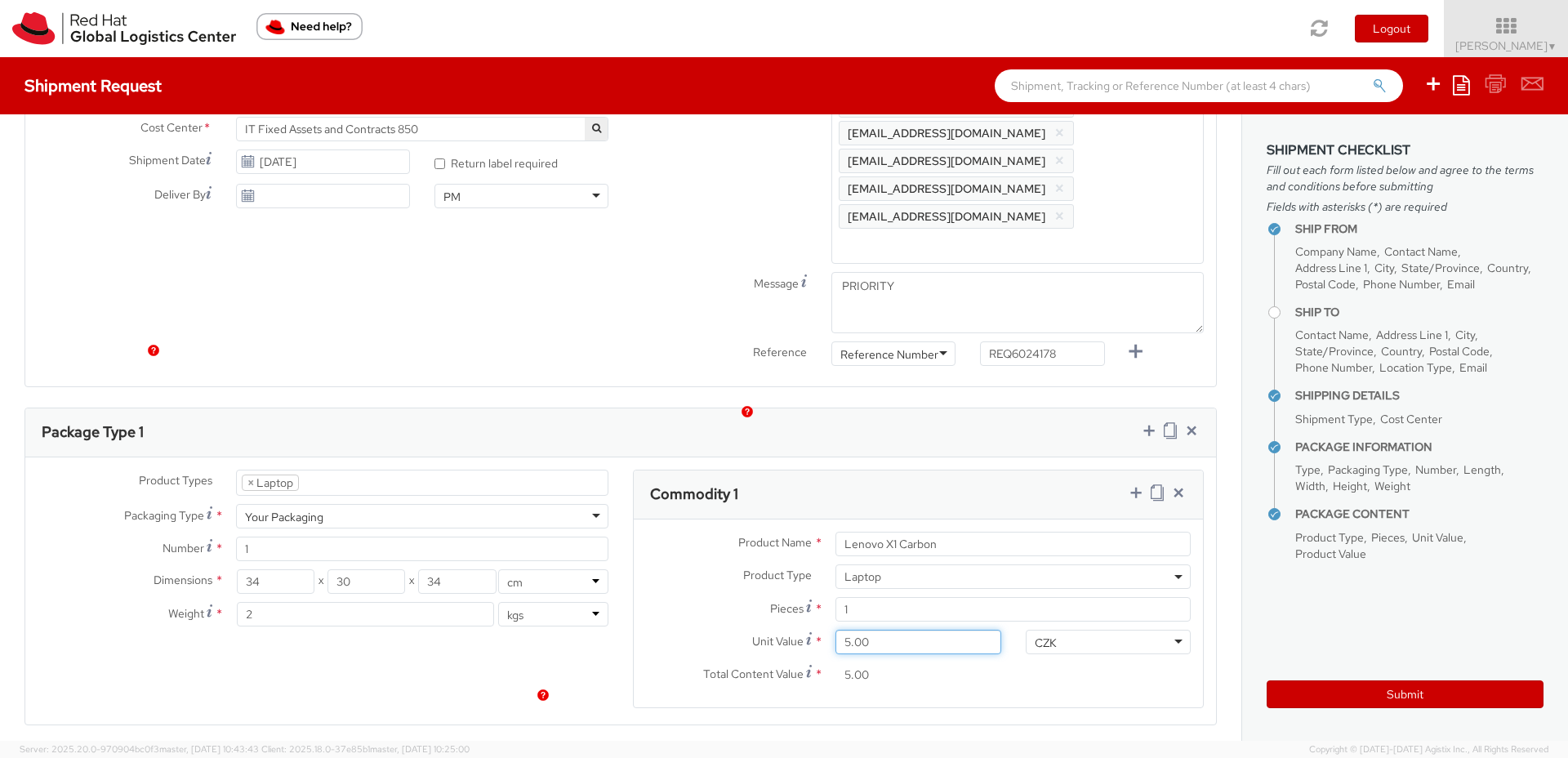
type input "50.00"
type input "500.00"
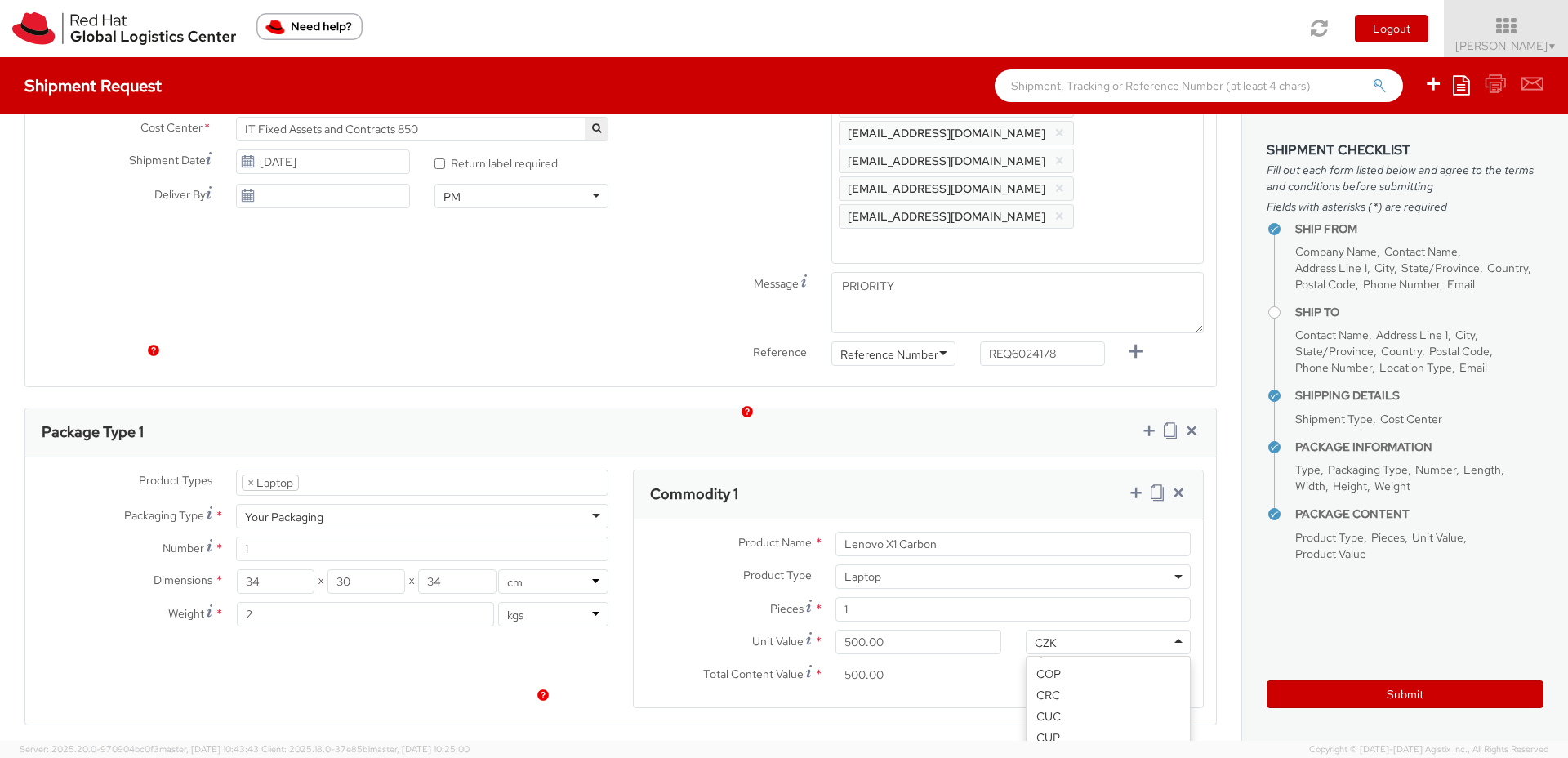
click at [1081, 630] on div "CZK" at bounding box center [1108, 642] width 165 height 24
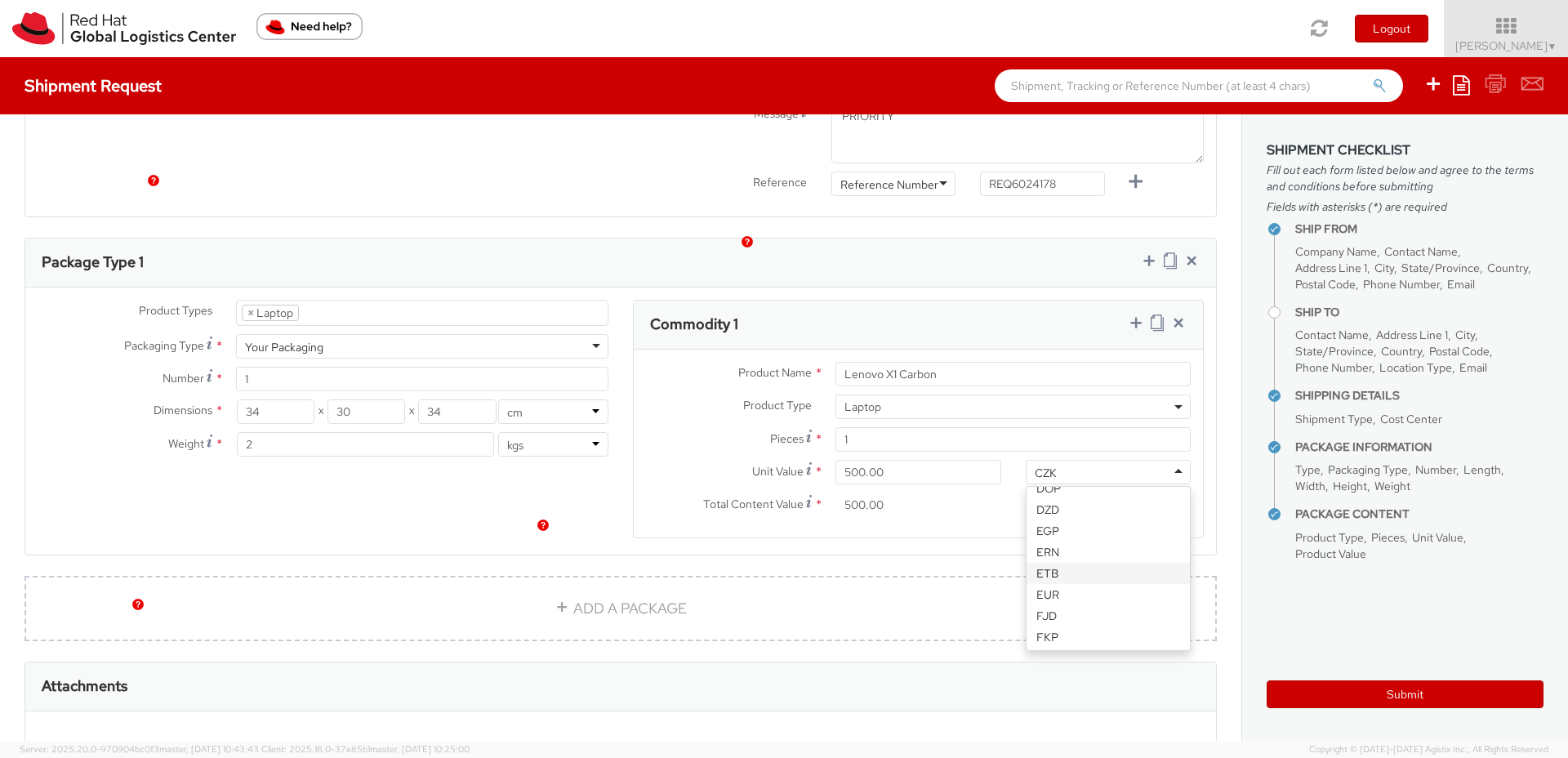
scroll to position [889, 0]
click at [393, 300] on ul "× Laptop" at bounding box center [422, 312] width 371 height 24
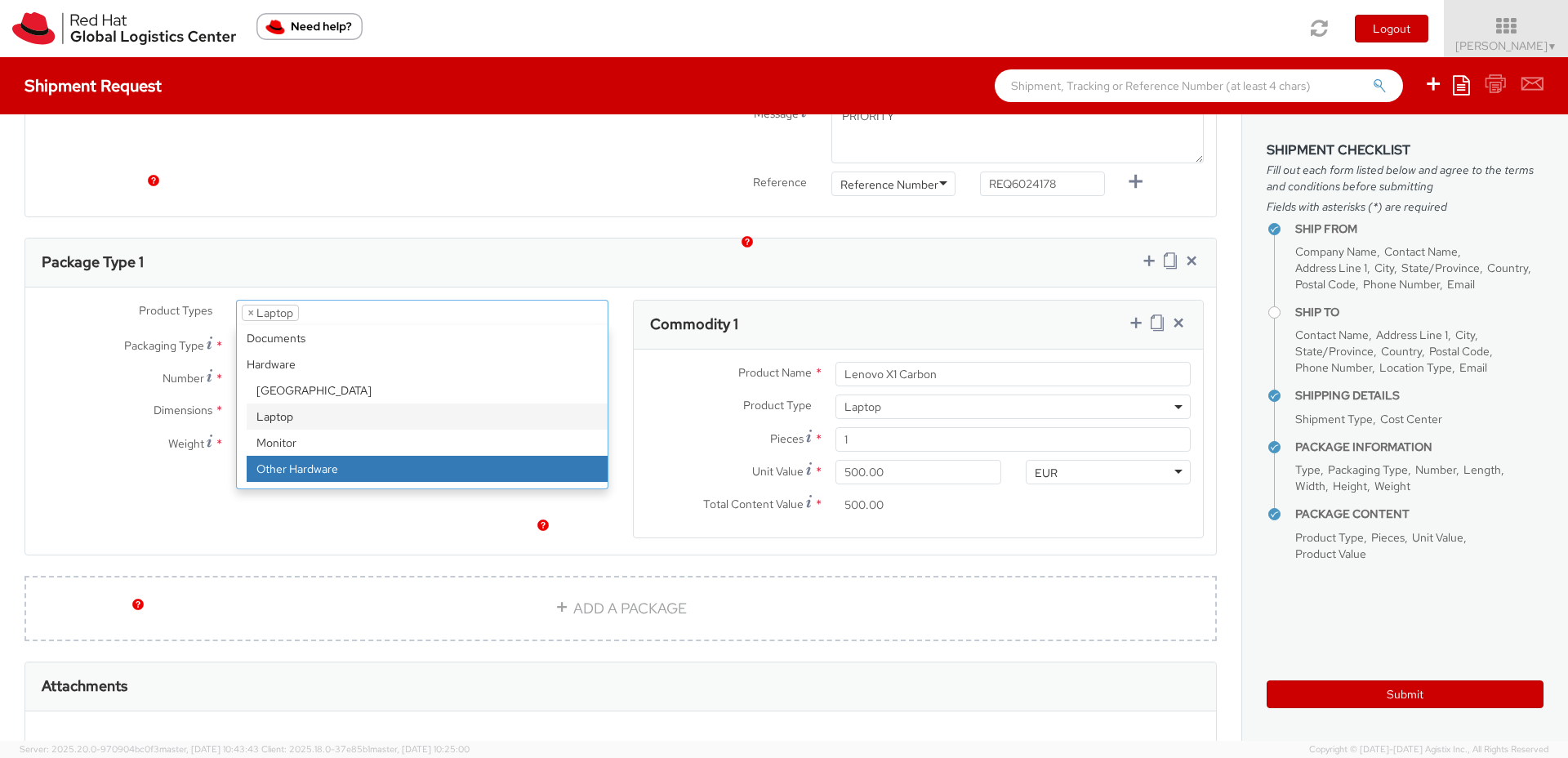
select select "HARD_OTHER"
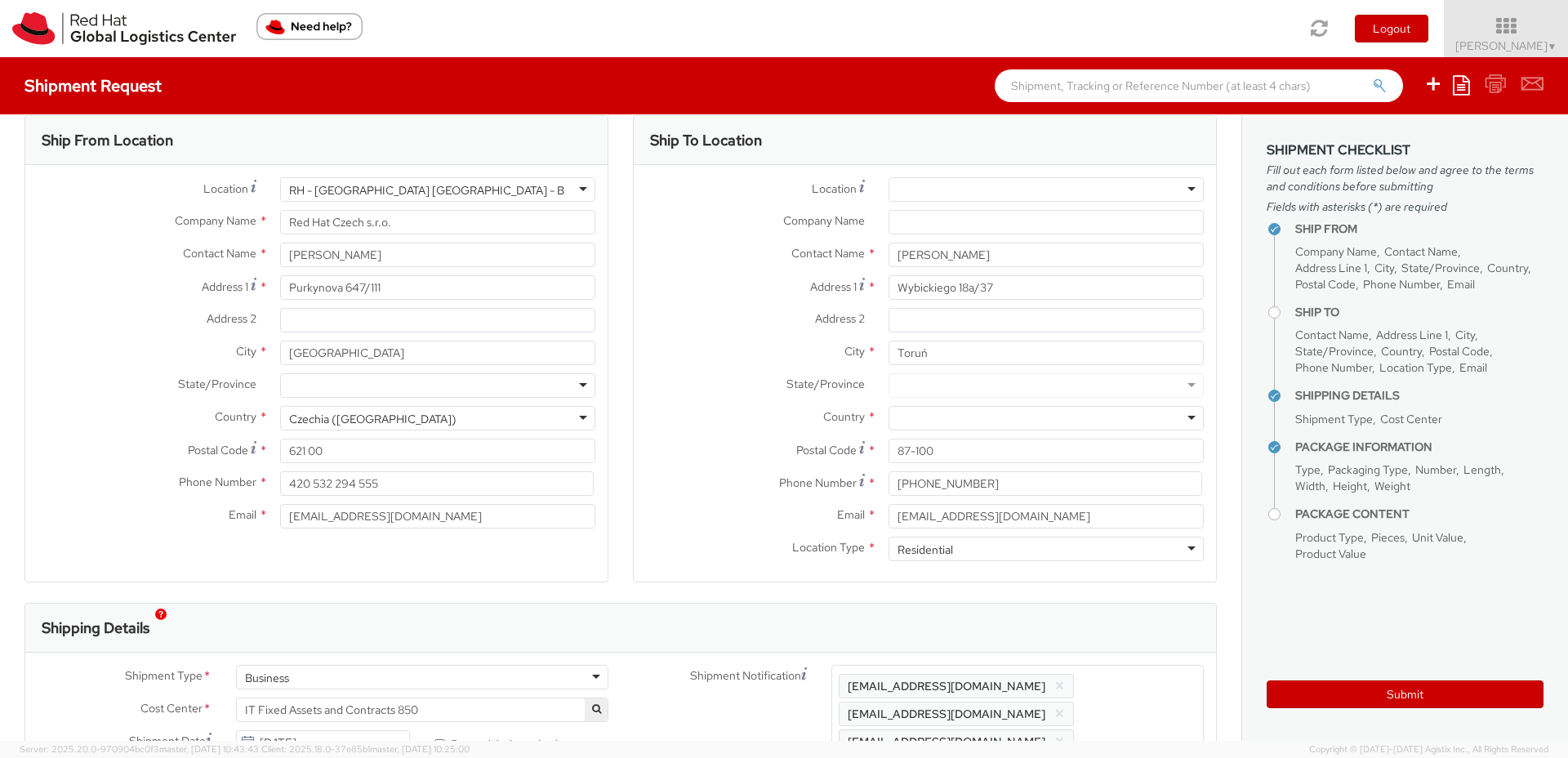
scroll to position [22, 0]
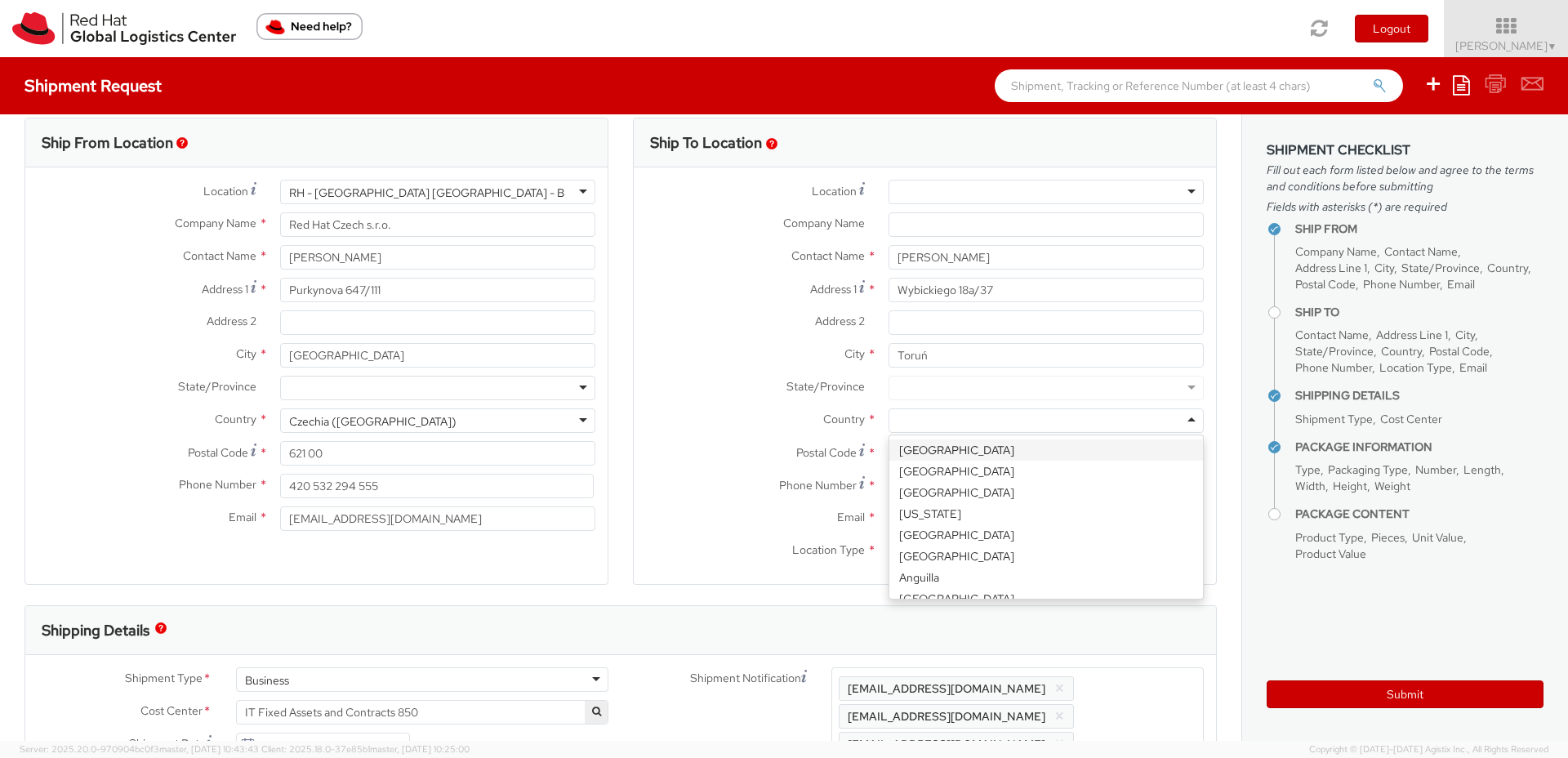
click at [904, 419] on div at bounding box center [1047, 421] width 315 height 24
type input "pol"
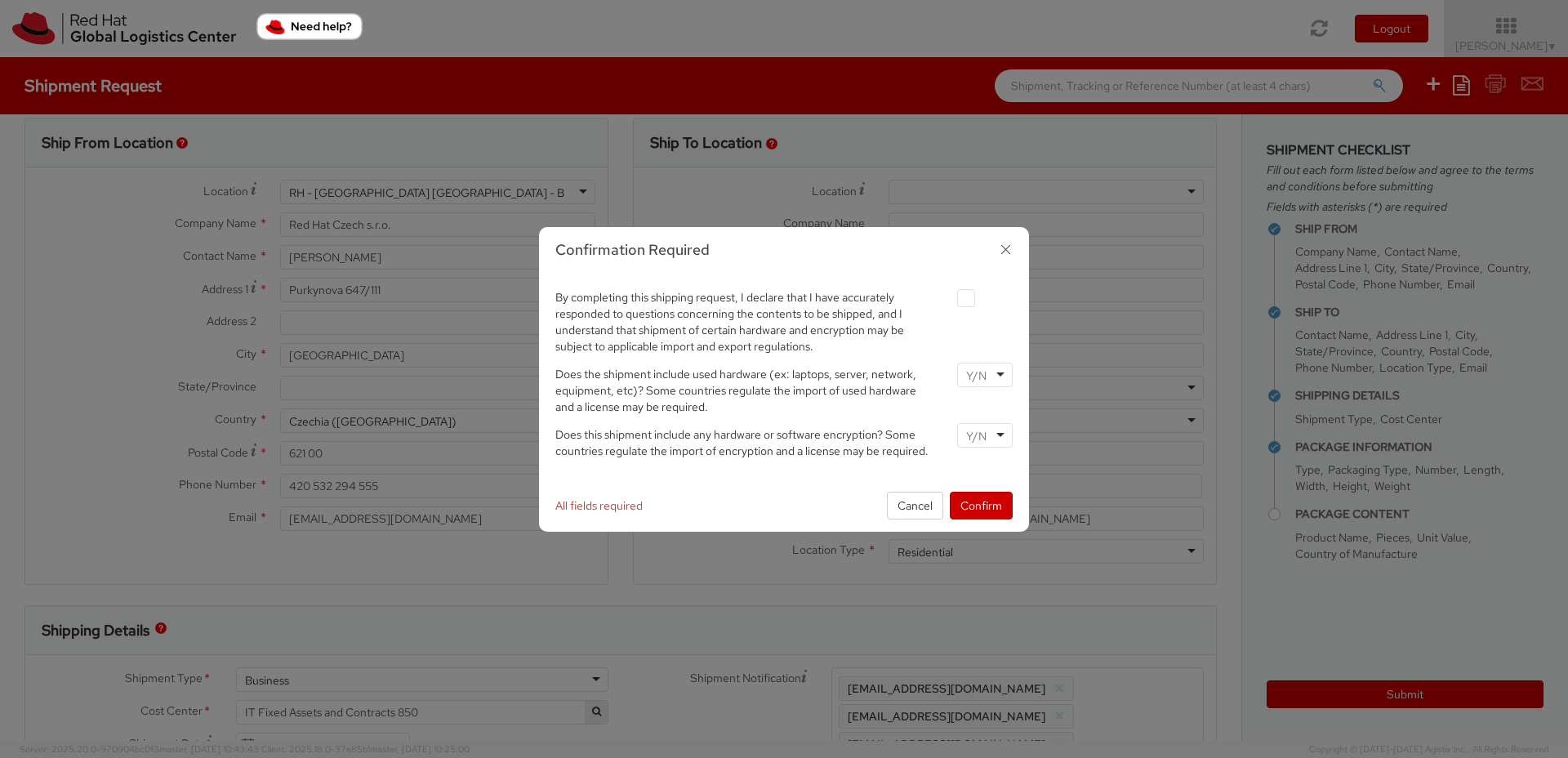
click at [966, 299] on label at bounding box center [966, 298] width 18 height 18
click at [953, 299] on input "checkbox" at bounding box center [947, 298] width 11 height 11
checkbox input "true"
click at [994, 373] on div at bounding box center [985, 375] width 56 height 24
drag, startPoint x: 979, startPoint y: 434, endPoint x: 988, endPoint y: 456, distance: 23.8
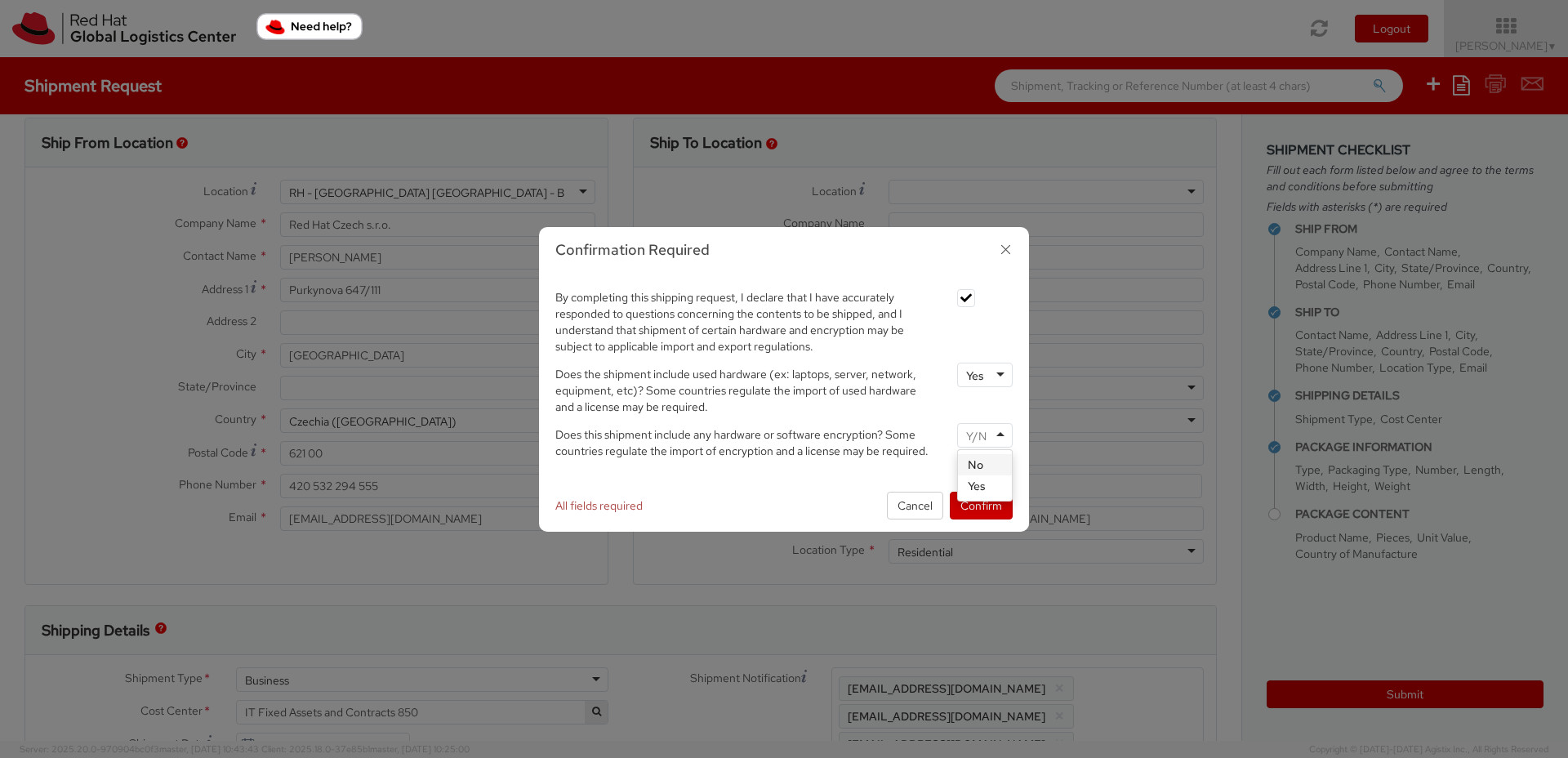
click at [980, 435] on input "select-one" at bounding box center [978, 436] width 23 height 17
click at [978, 505] on button "Confirm" at bounding box center [981, 506] width 63 height 27
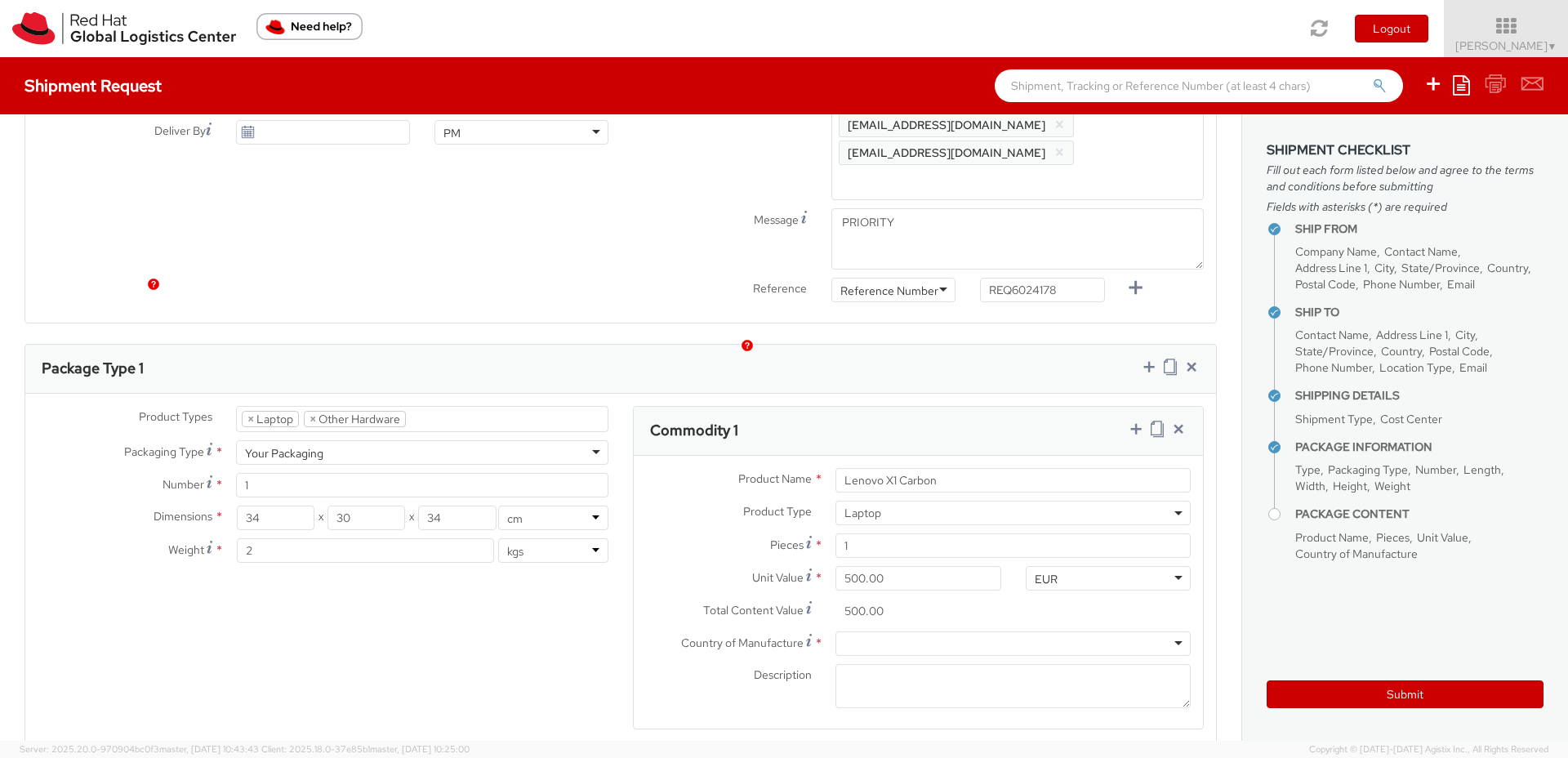
scroll to position [672, 0]
click at [857, 627] on div at bounding box center [1012, 639] width 355 height 24
type input "chi"
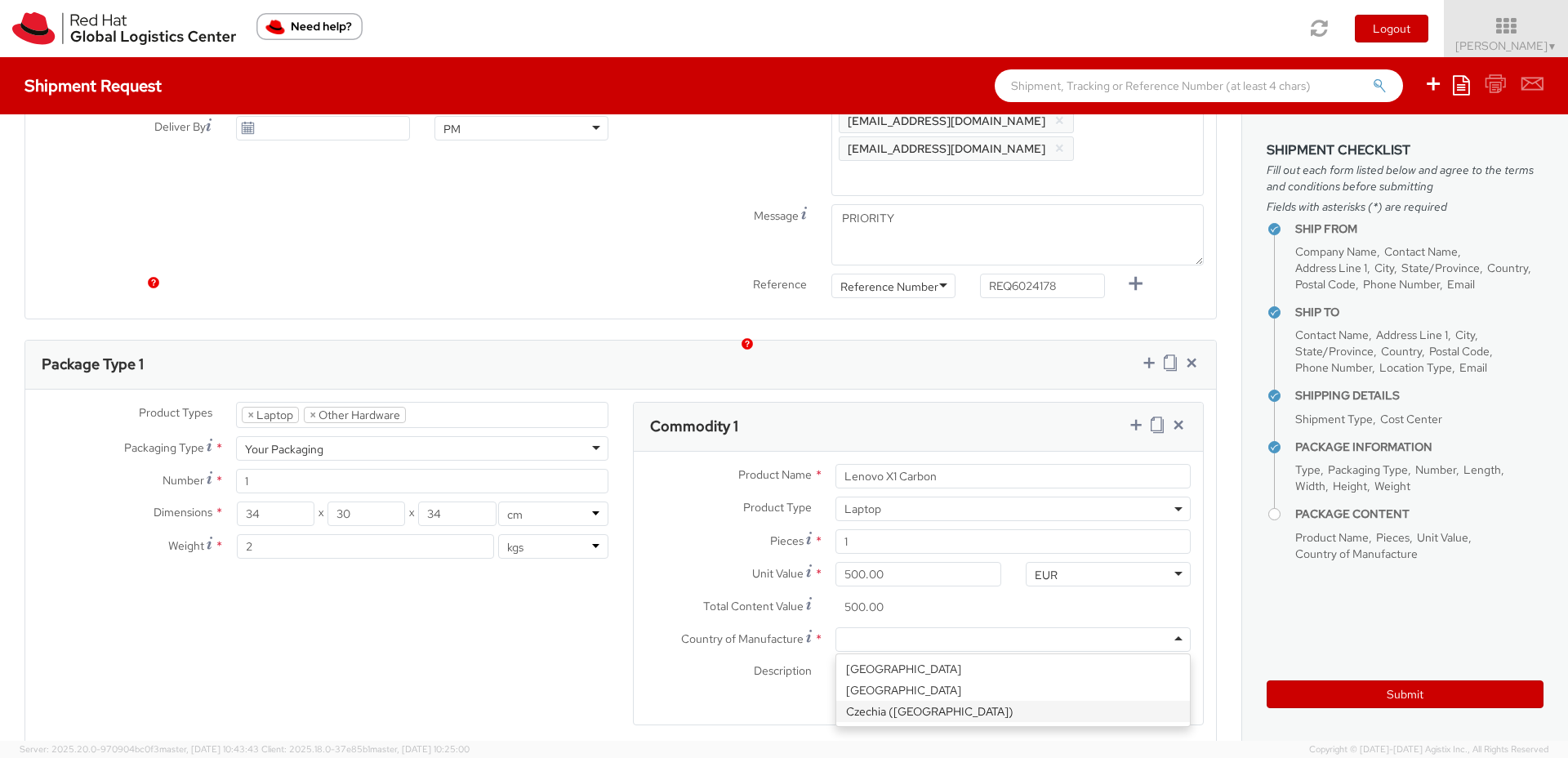
scroll to position [0, 0]
drag, startPoint x: 995, startPoint y: 559, endPoint x: 982, endPoint y: 558, distance: 13.0
click at [982, 627] on div "Czechia ([GEOGRAPHIC_DATA])" at bounding box center [1012, 639] width 355 height 24
type input "chi"
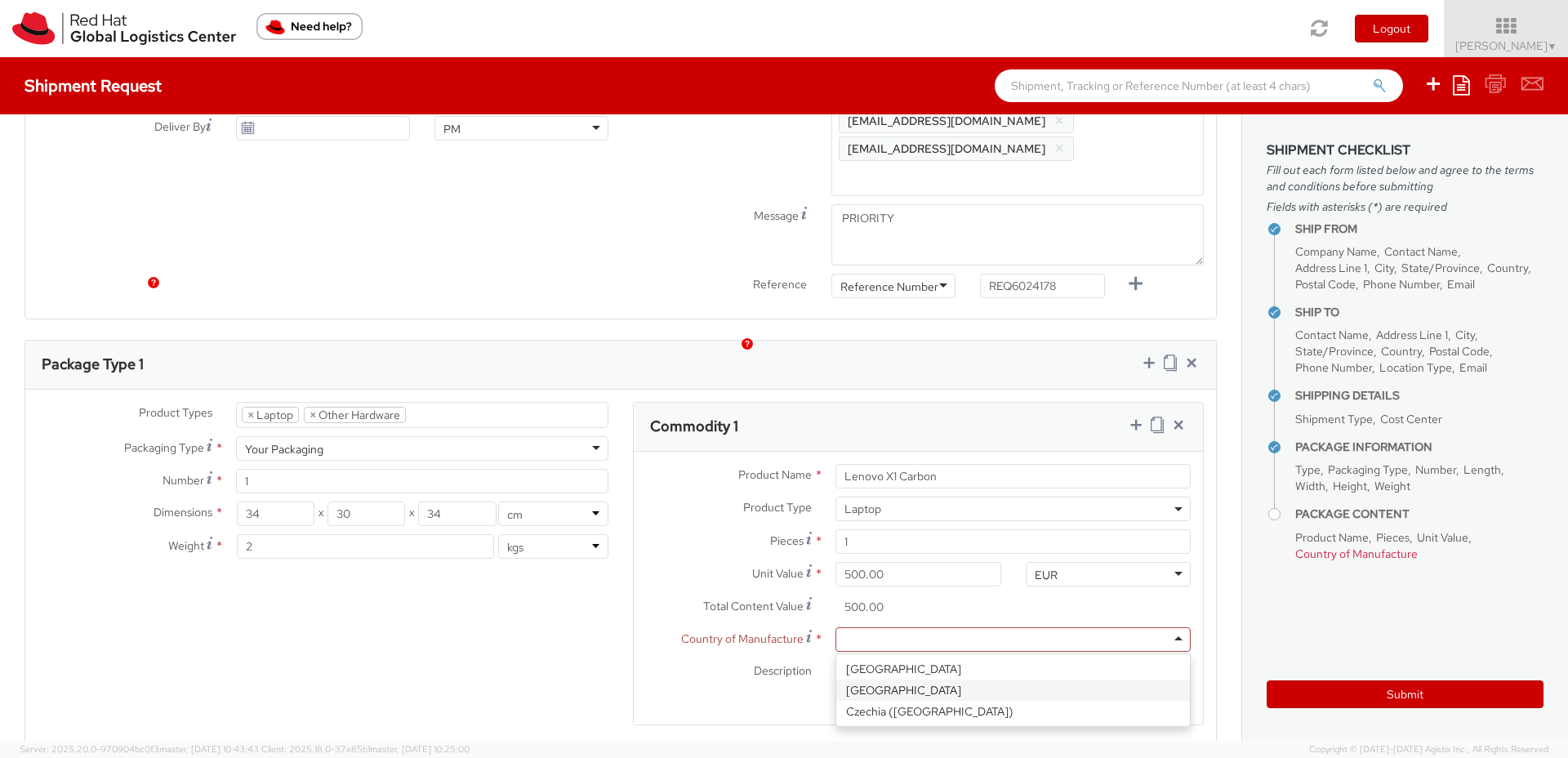
scroll to position [0, 0]
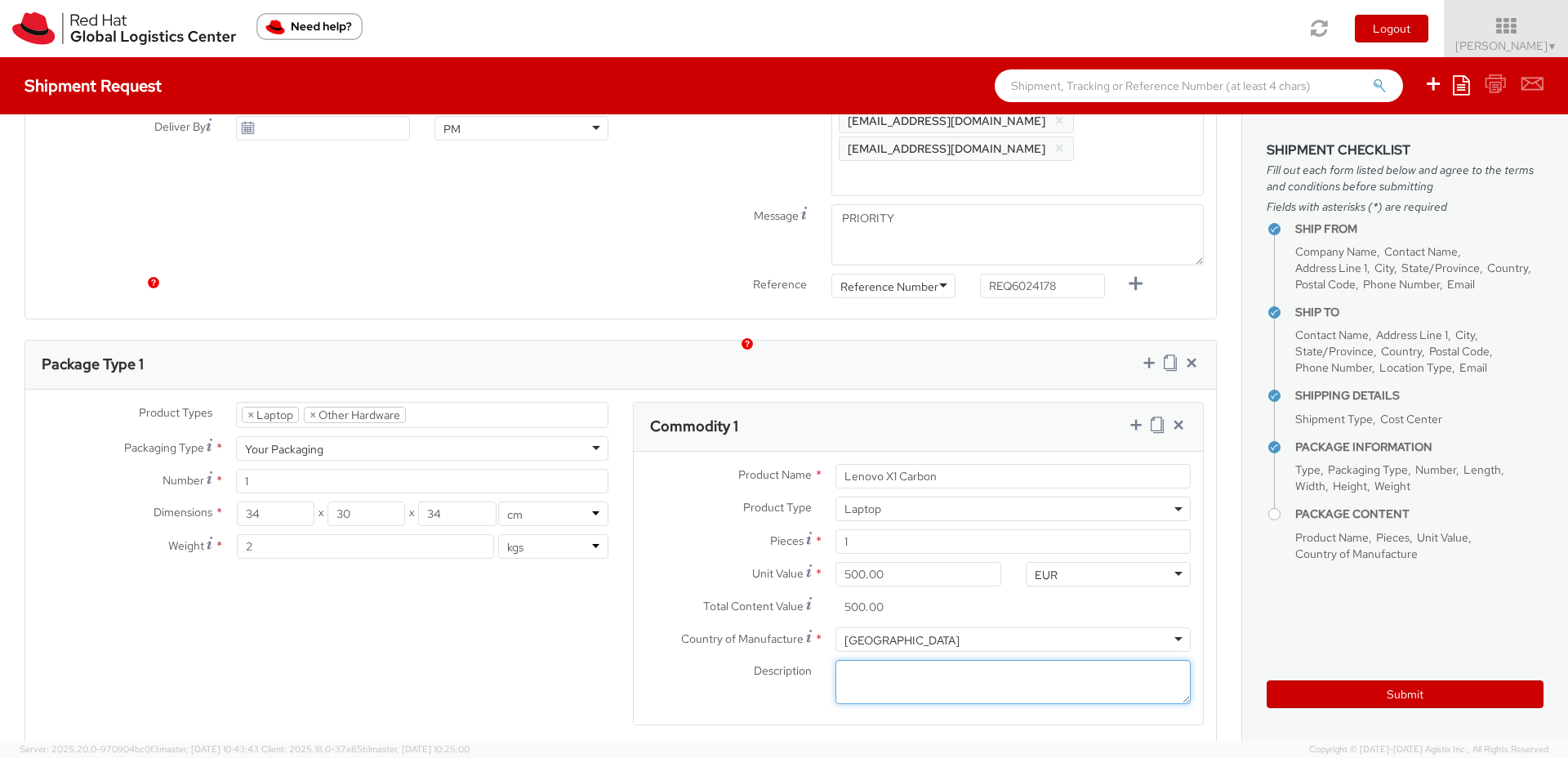
click at [894, 660] on textarea "Description *" at bounding box center [1012, 683] width 355 height 45
click at [953, 464] on input "Lenovo X1 Carbon" at bounding box center [1012, 475] width 355 height 24
drag, startPoint x: 729, startPoint y: 384, endPoint x: 694, endPoint y: 383, distance: 35.0
click at [694, 464] on div "Product Name * Lenovo X1 Carbon" at bounding box center [918, 475] width 569 height 24
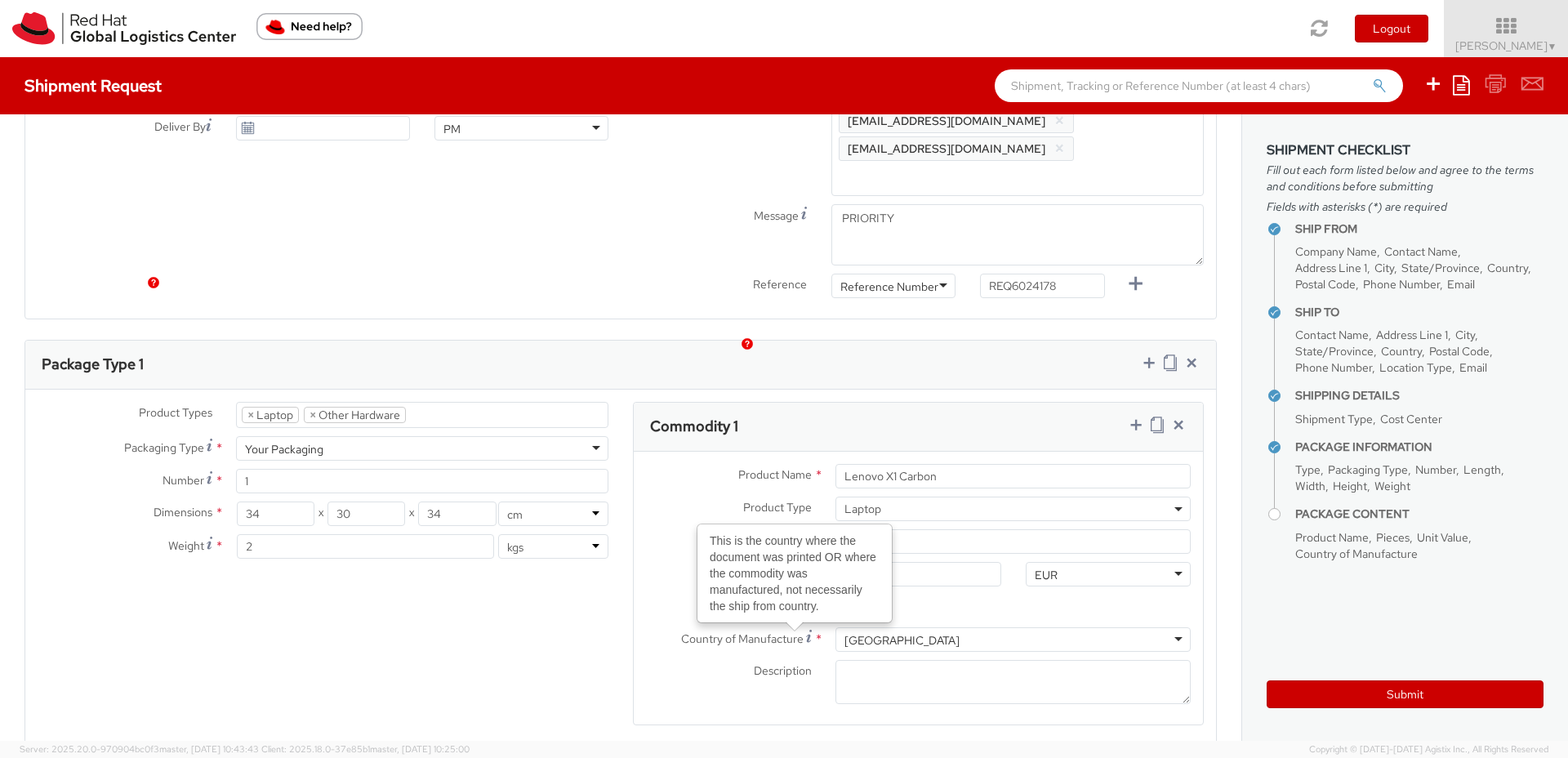
drag, startPoint x: 923, startPoint y: 628, endPoint x: 919, endPoint y: 608, distance: 20.4
click at [923, 660] on div "Description *" at bounding box center [918, 687] width 569 height 53
click at [919, 660] on textarea "Description *" at bounding box center [1012, 683] width 355 height 45
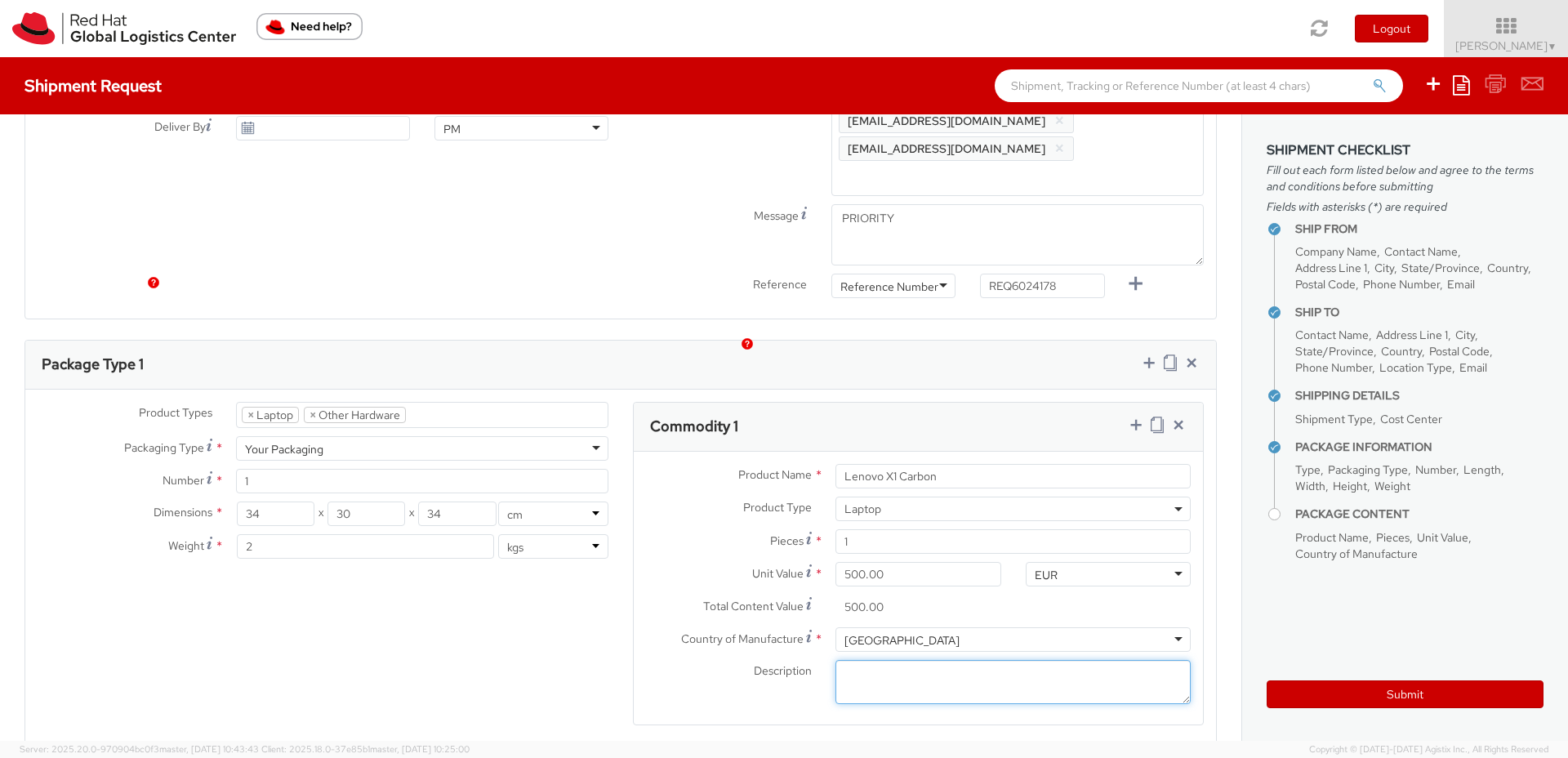
paste textarea "Lenovo X1 Carbon"
paste textarea "**Not restricted"
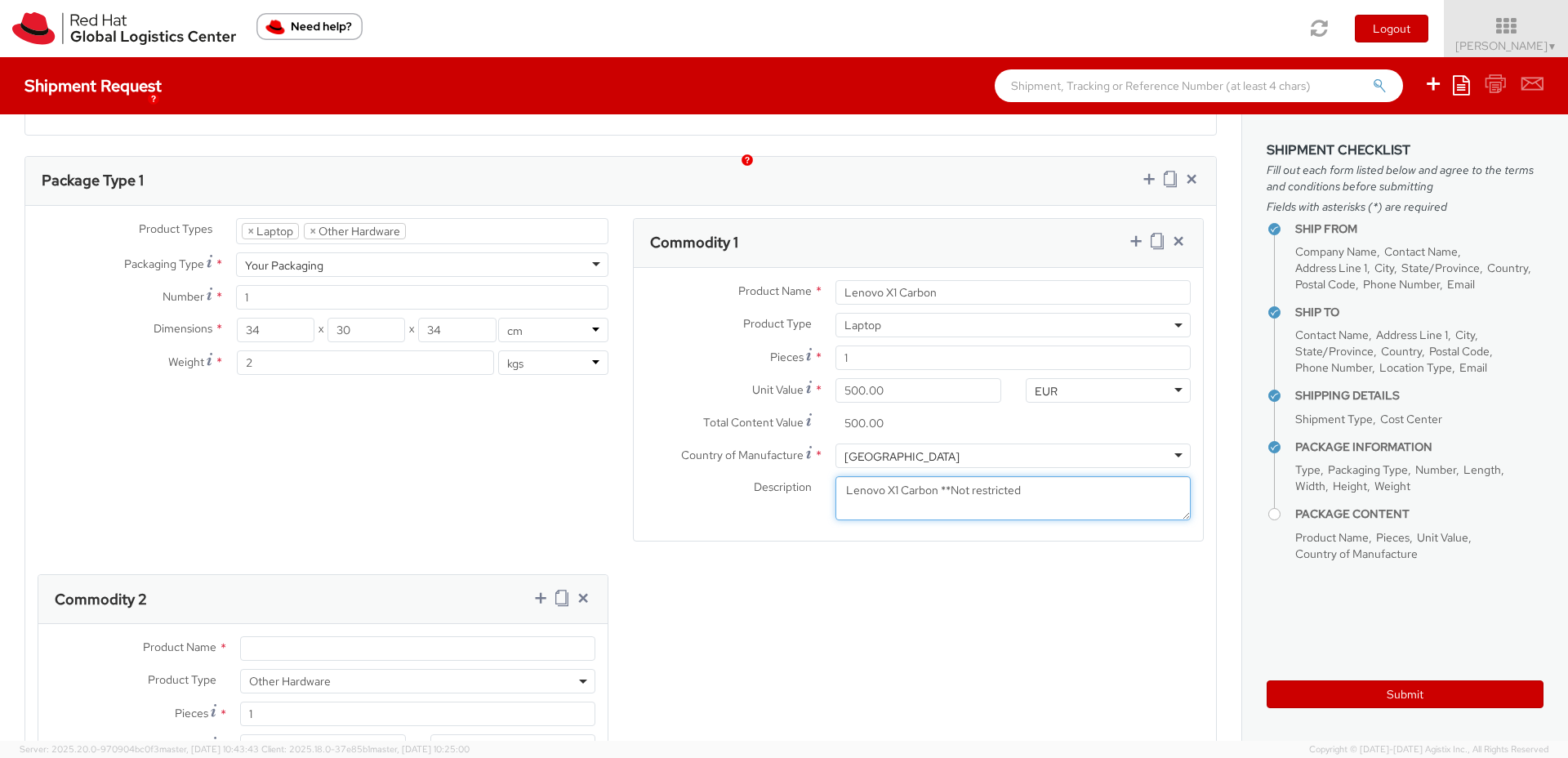
scroll to position [855, 0]
type textarea "Lenovo X1 Carbon **Not restricted"
drag, startPoint x: 960, startPoint y: 216, endPoint x: 805, endPoint y: 216, distance: 155.0
click at [805, 280] on div "Product Name * Lenovo X1 Carbon" at bounding box center [918, 291] width 569 height 24
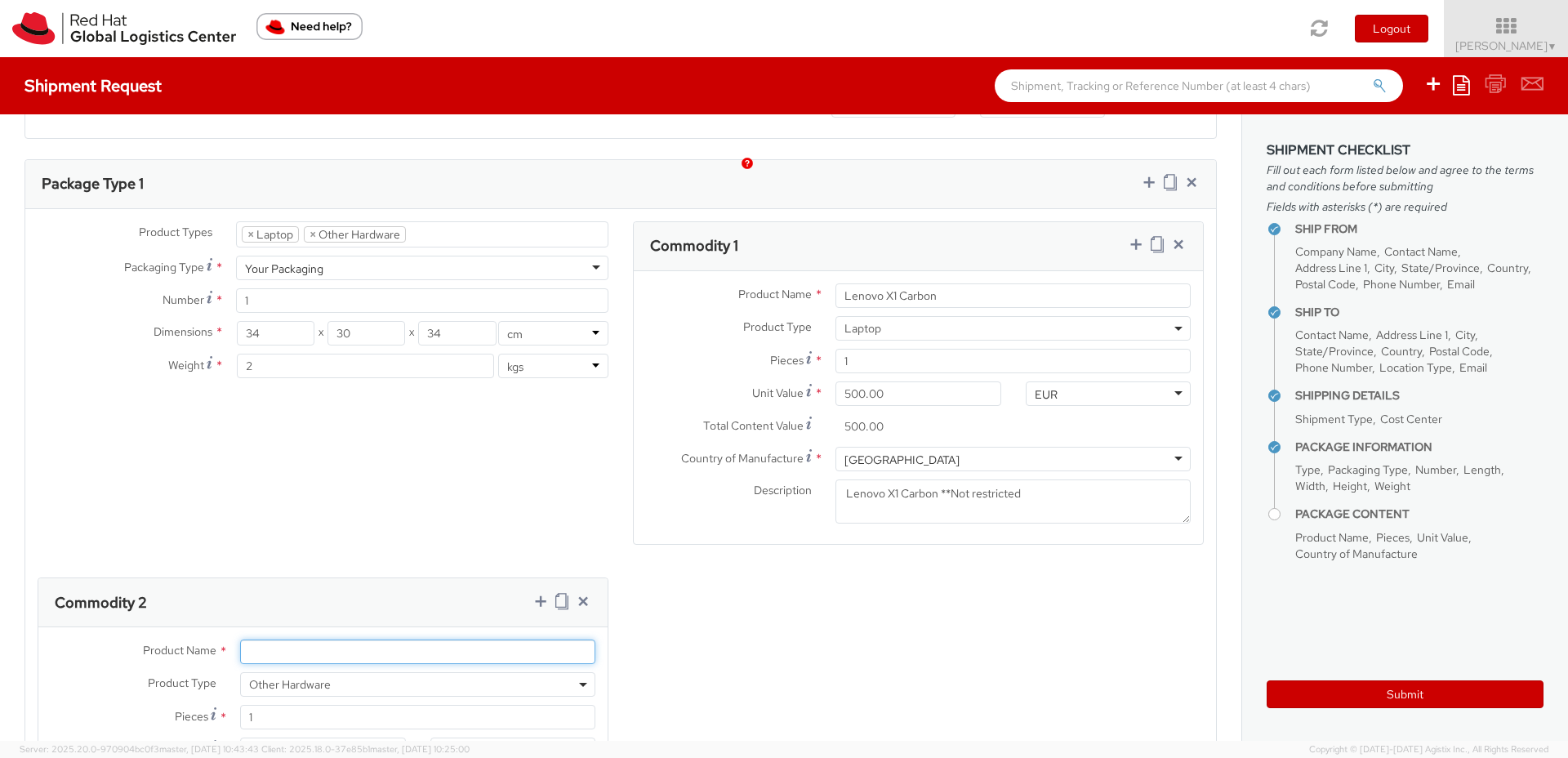
click at [290, 640] on input "Product Name *" at bounding box center [418, 651] width 355 height 24
paste input "Lenovo X1 Carbon"
type input "Lenovo X1 Carbon power cables"
click at [264, 717] on div "Total Content Value of all the pieces" at bounding box center [207, 740] width 193 height 47
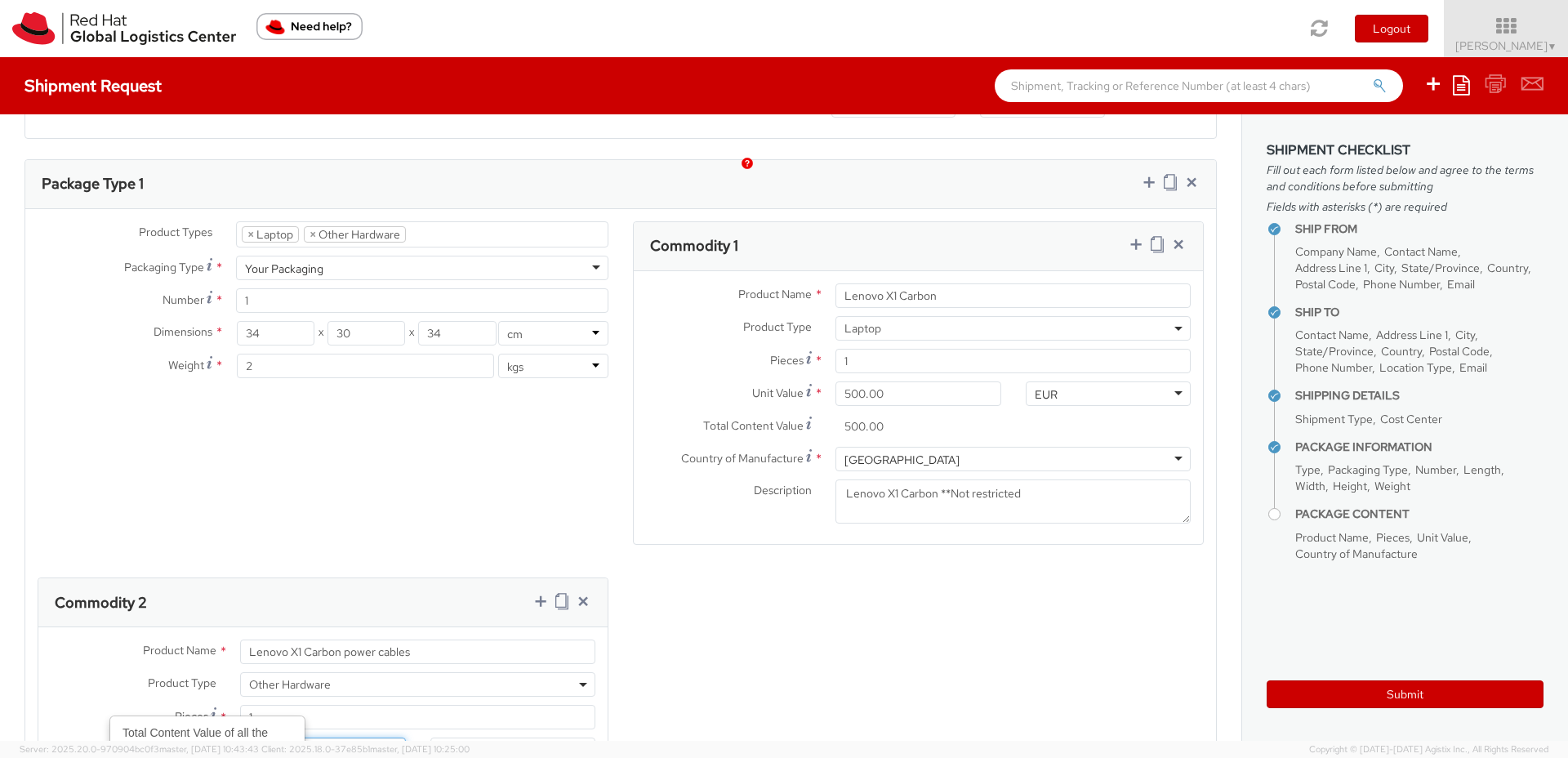
click at [349, 737] on input "Unit Value *" at bounding box center [323, 749] width 165 height 24
type input "2.00"
type input "20.00"
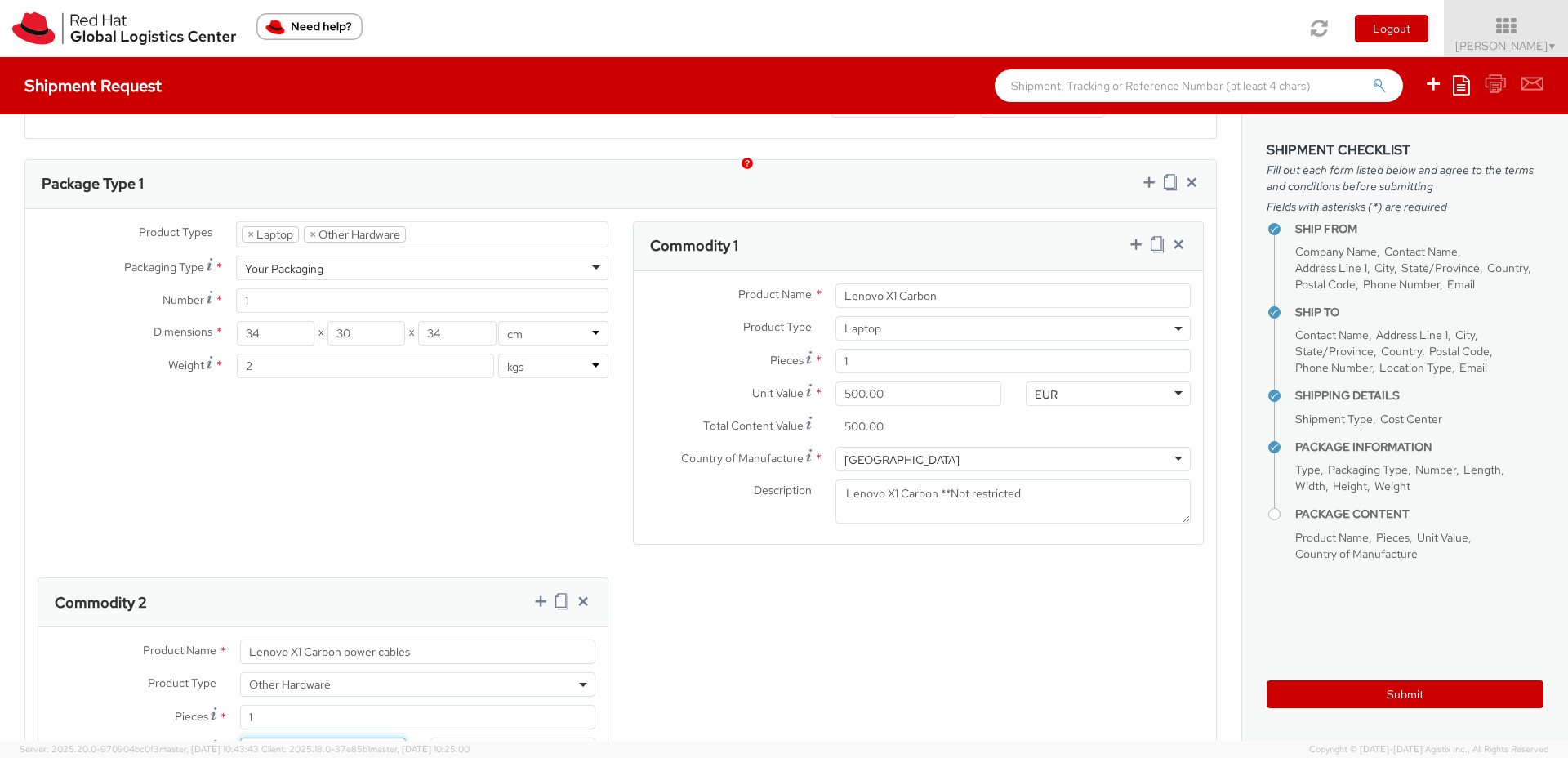
type input "200.00"
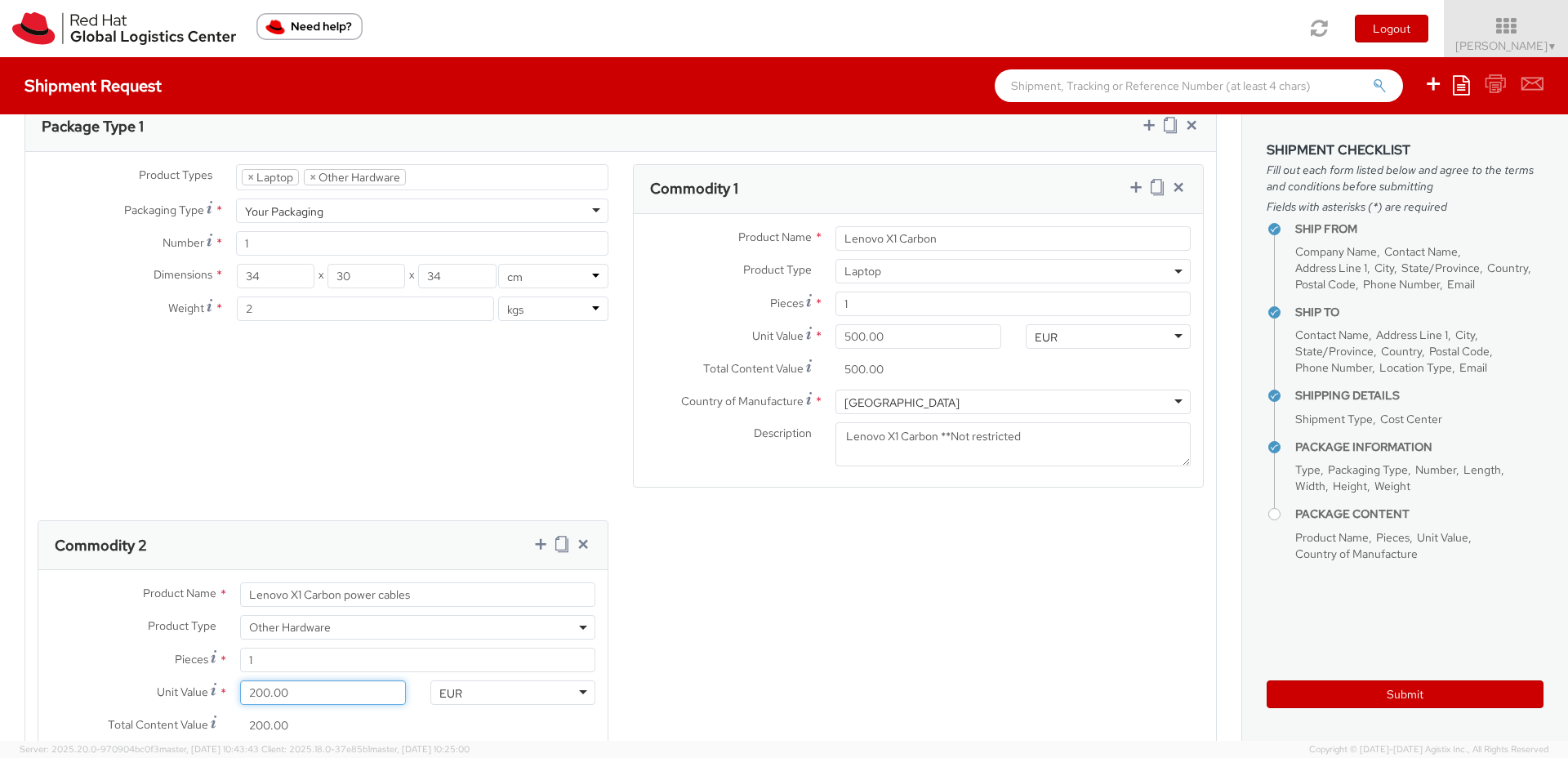
scroll to position [931, 0]
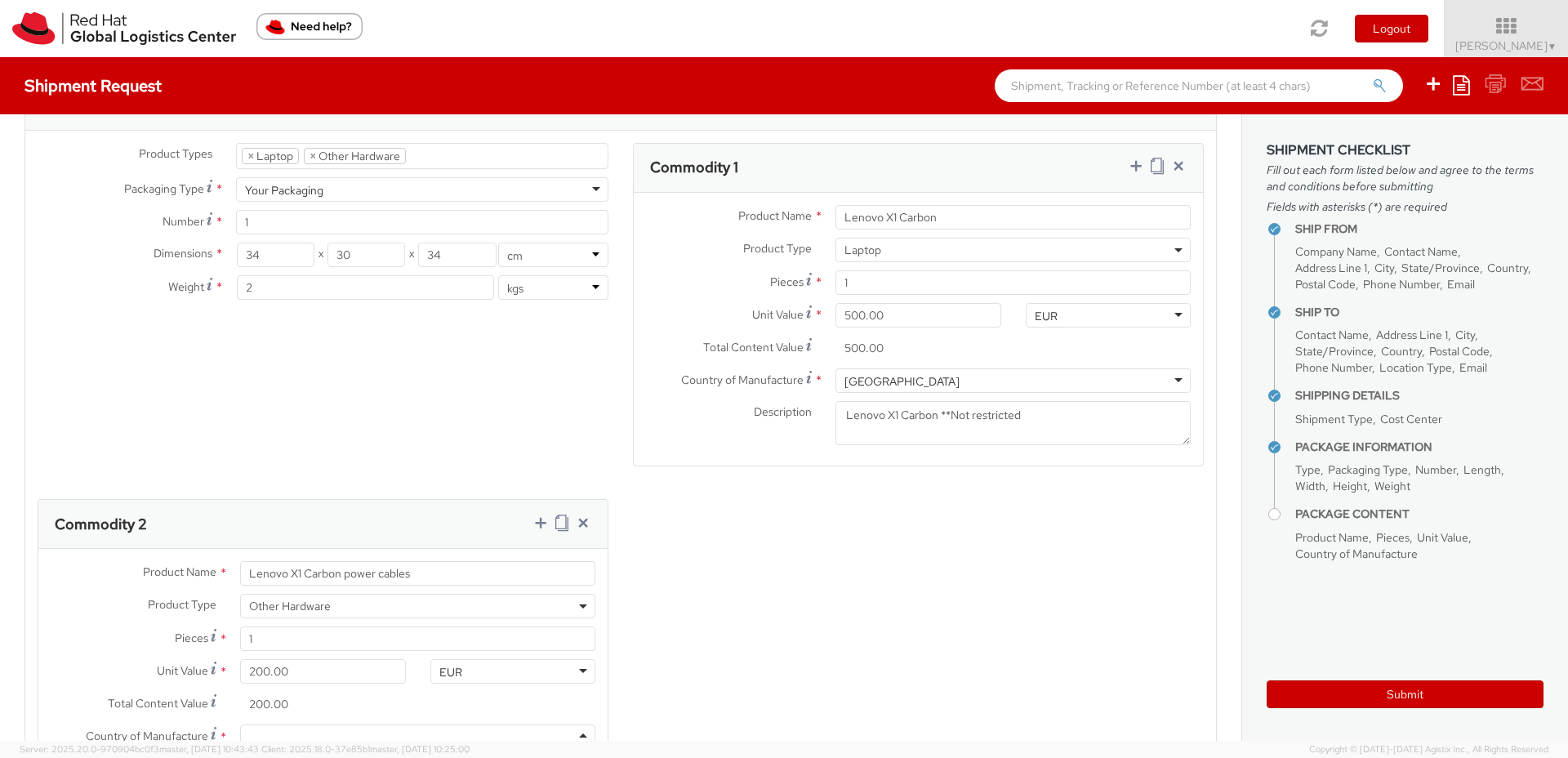
click at [333, 725] on div at bounding box center [418, 736] width 355 height 24
type input "chi"
drag, startPoint x: 449, startPoint y: 491, endPoint x: 166, endPoint y: 483, distance: 283.1
click at [166, 561] on div "Product Name * Lenovo X1 Carbon power cables" at bounding box center [323, 573] width 569 height 24
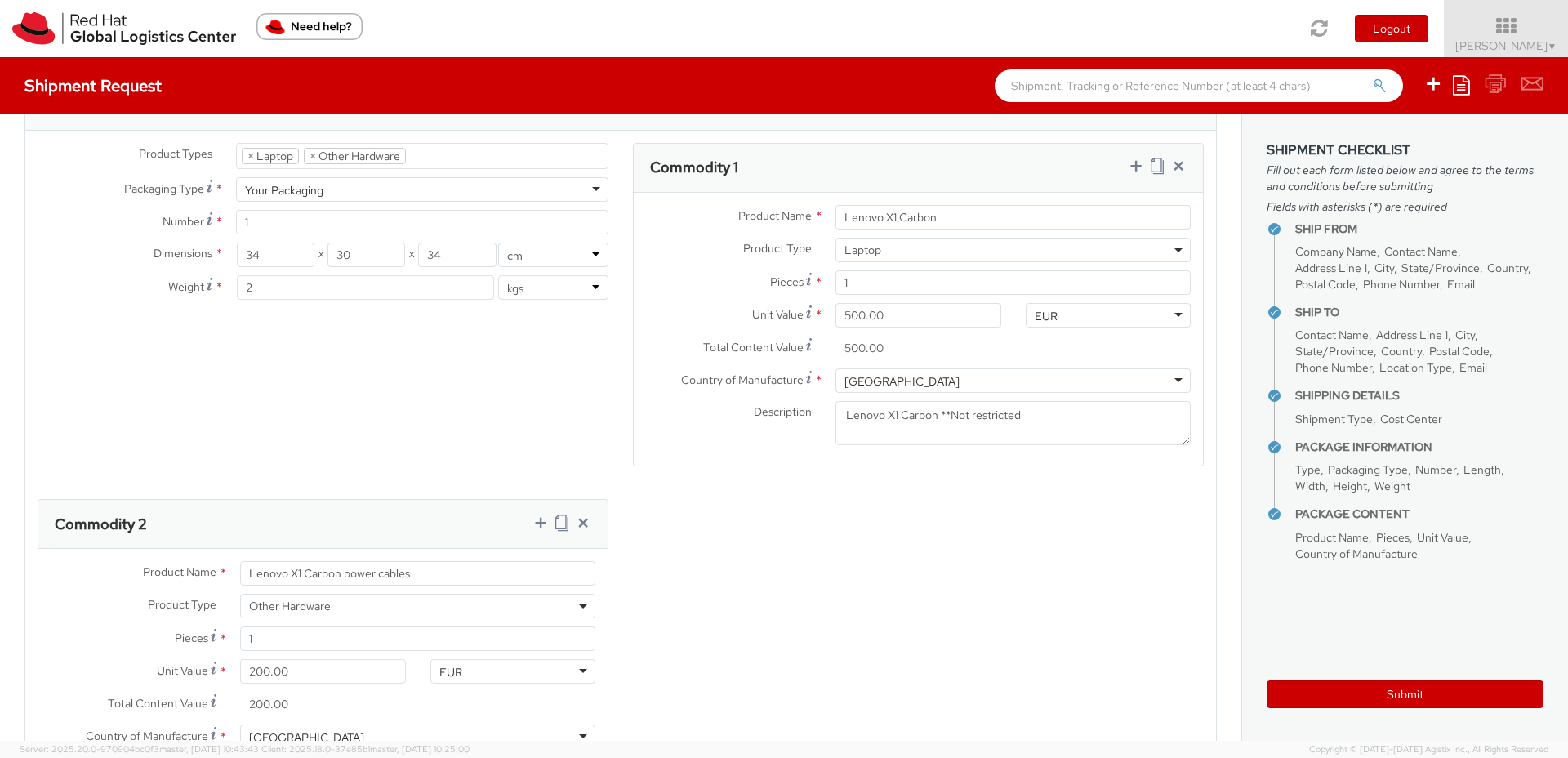
paste textarea "Lenovo X1 Carbon power cables"
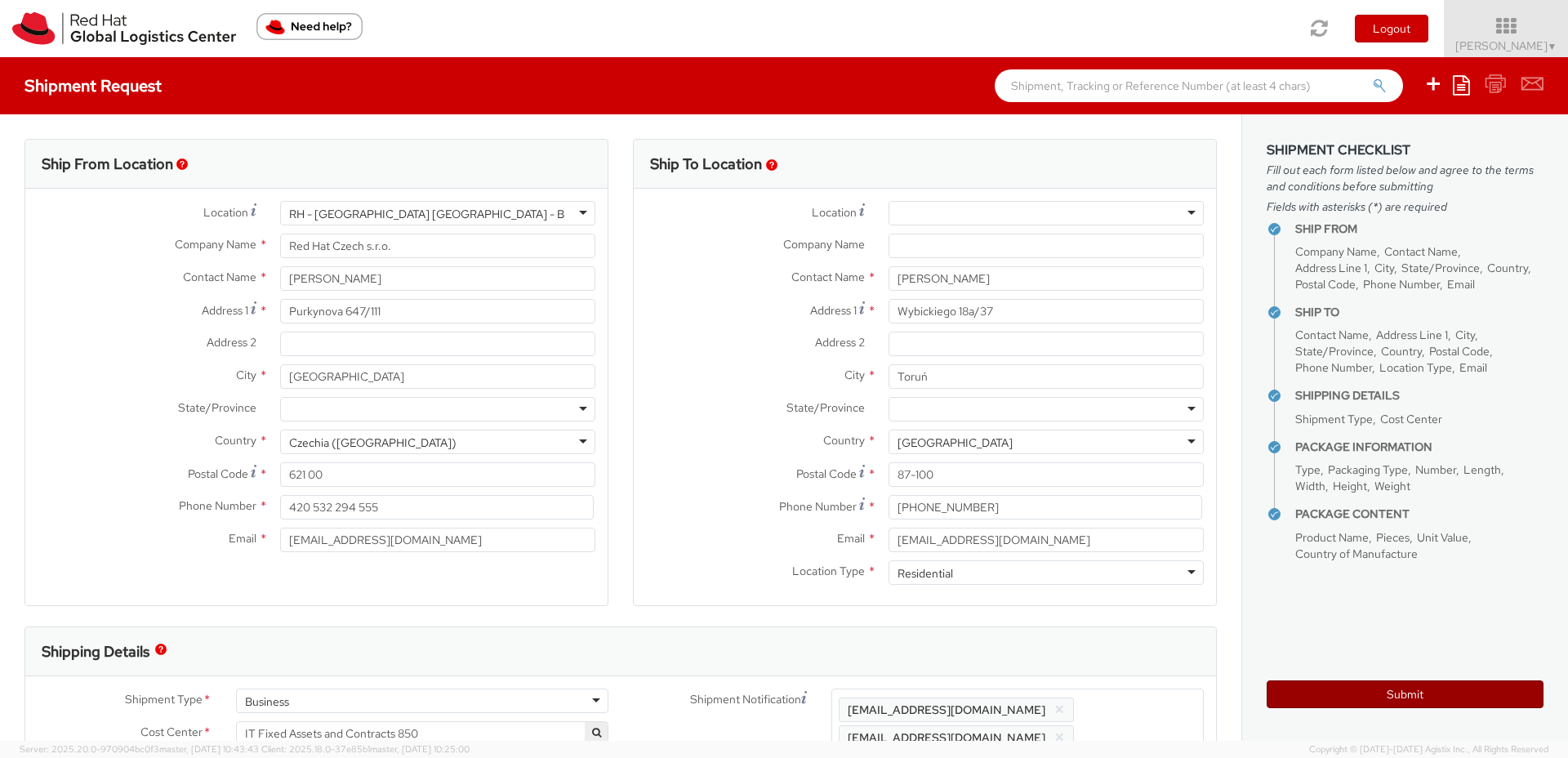
type textarea "Lenovo X1 Carbon power cables"
click at [1334, 691] on button "Submit" at bounding box center [1405, 694] width 277 height 27
type input "[PERSON_NAME]"
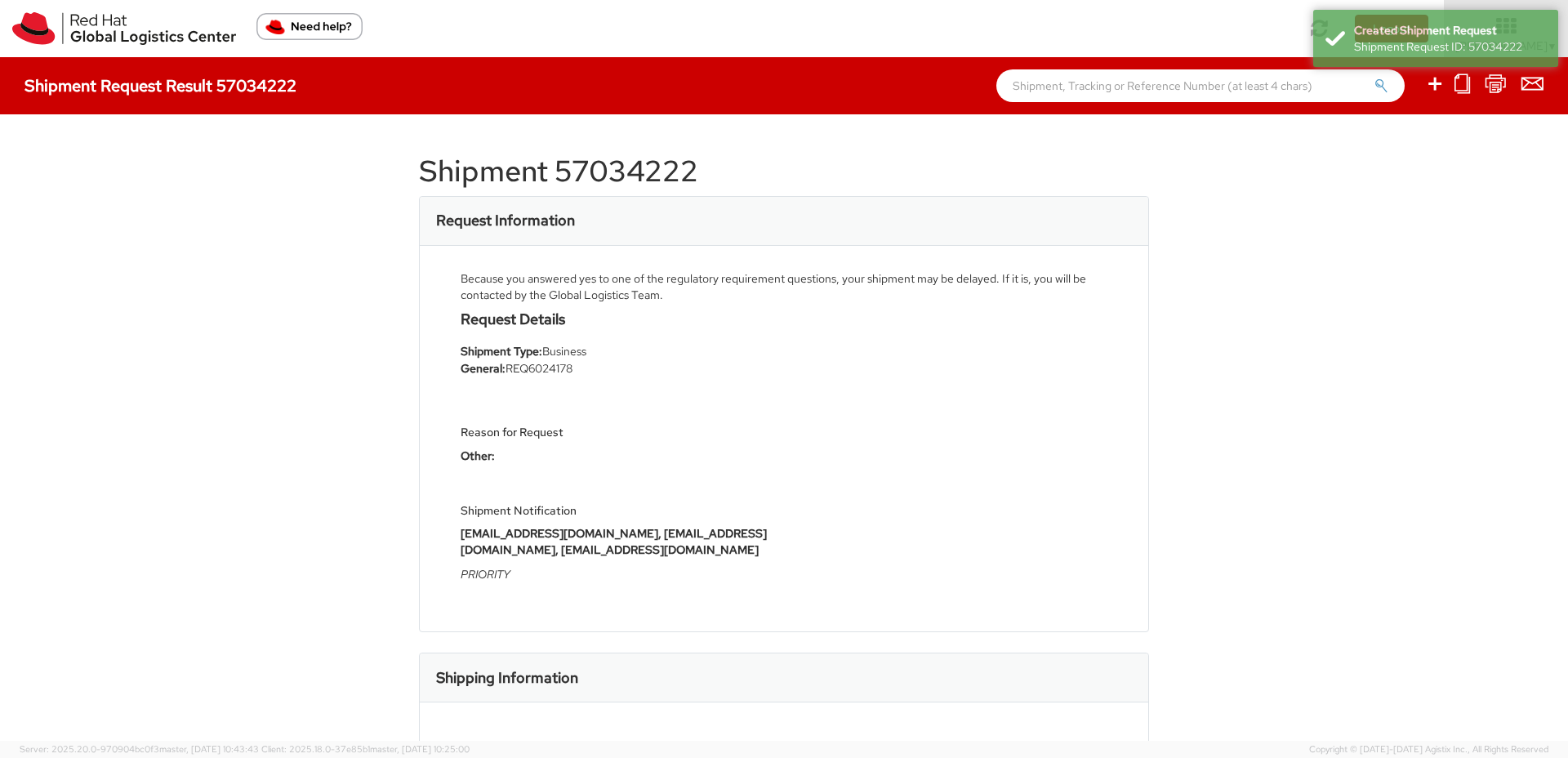
click at [638, 171] on h1 "Shipment 57034222" at bounding box center [784, 171] width 731 height 32
copy h1 "57034222"
